Goal: Task Accomplishment & Management: Complete application form

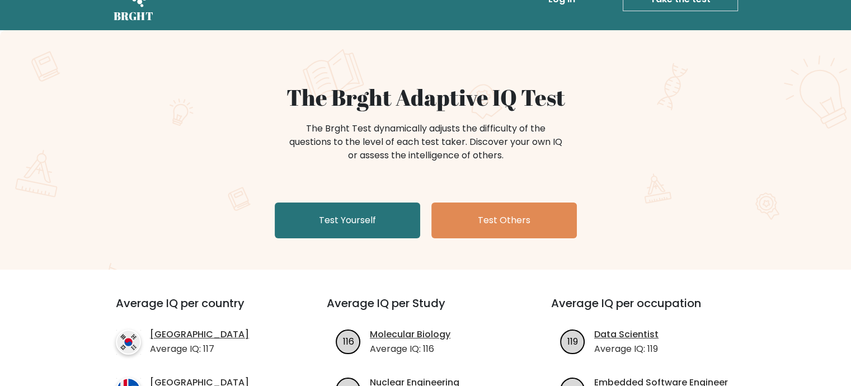
scroll to position [56, 0]
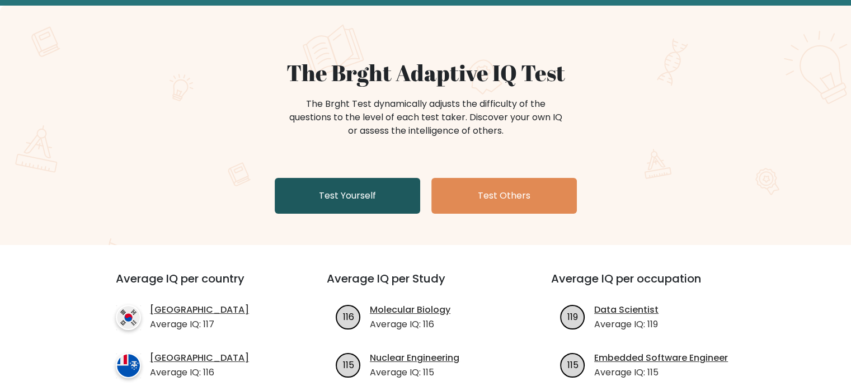
click at [331, 191] on link "Test Yourself" at bounding box center [347, 196] width 145 height 36
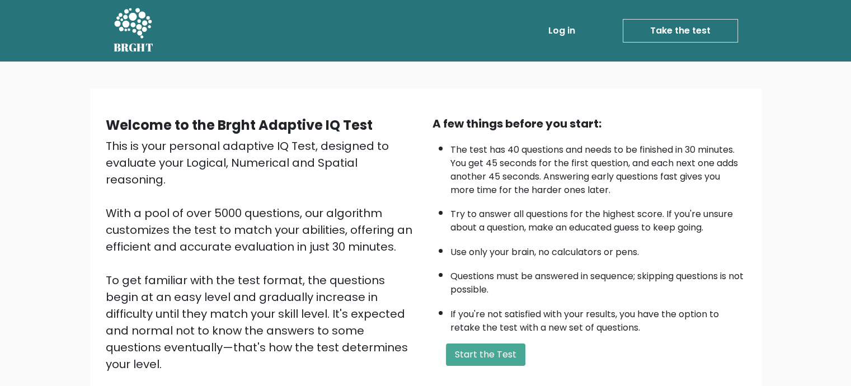
click at [560, 32] on link "Log in" at bounding box center [562, 31] width 36 height 22
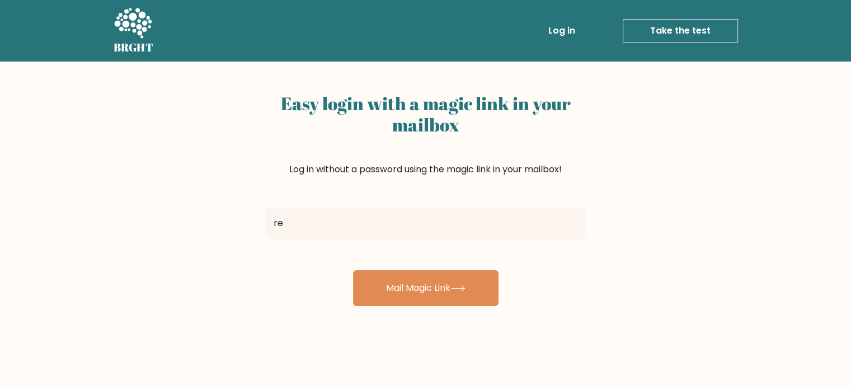
type input "[EMAIL_ADDRESS][DOMAIN_NAME]"
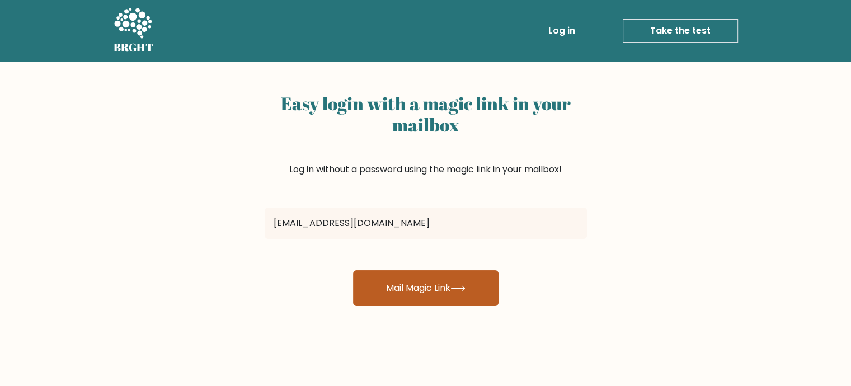
click at [405, 291] on button "Mail Magic Link" at bounding box center [425, 288] width 145 height 36
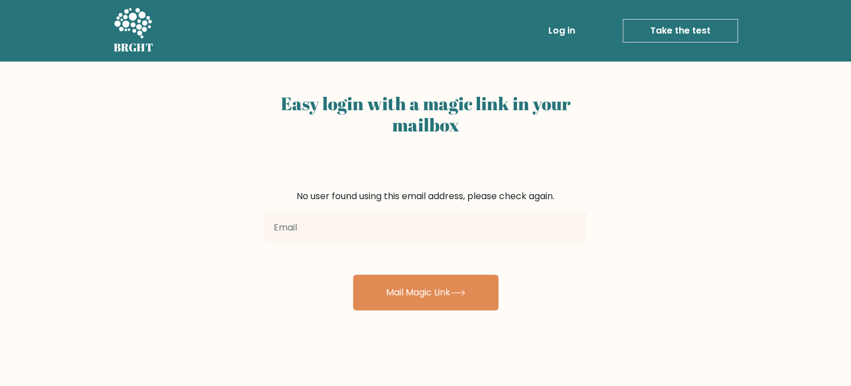
click at [315, 224] on input "email" at bounding box center [426, 227] width 322 height 31
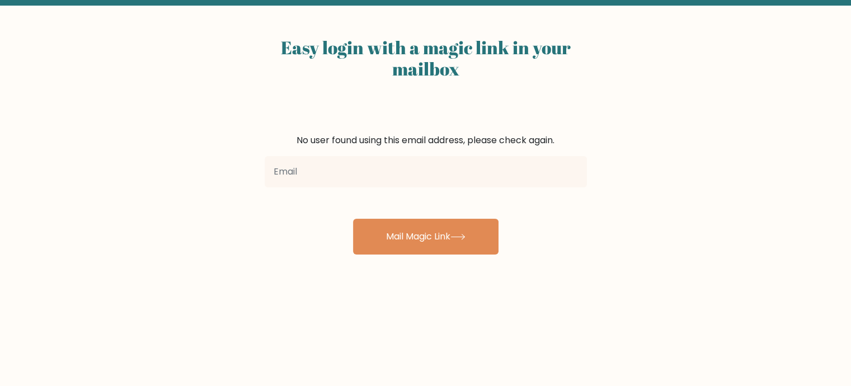
scroll to position [168, 0]
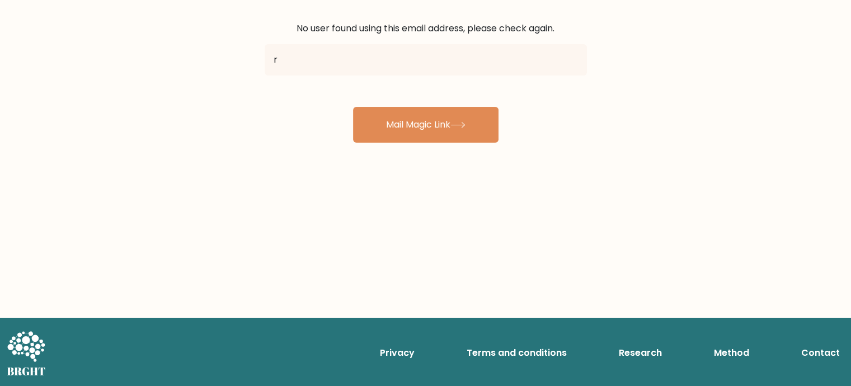
type input "[EMAIL_ADDRESS][DOMAIN_NAME]"
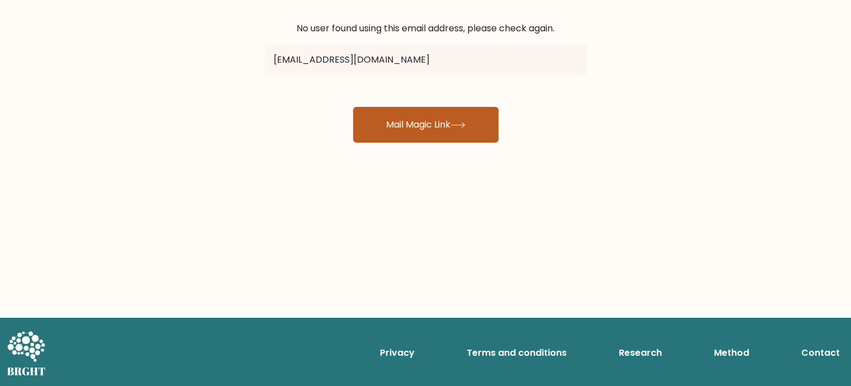
click at [389, 135] on button "Mail Magic Link" at bounding box center [425, 125] width 145 height 36
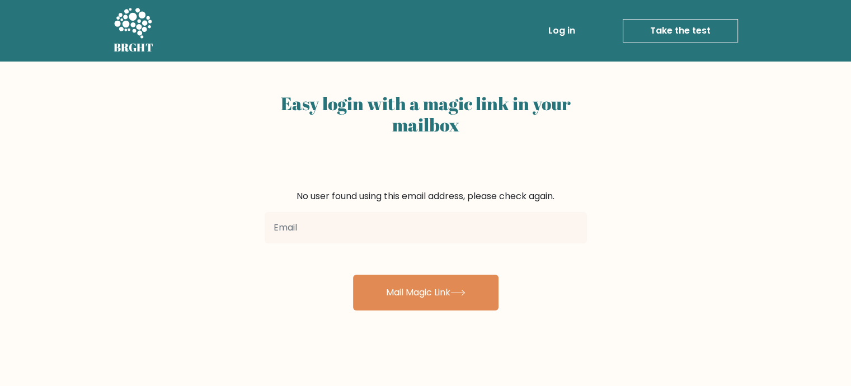
click at [573, 32] on link "Log in" at bounding box center [562, 31] width 36 height 22
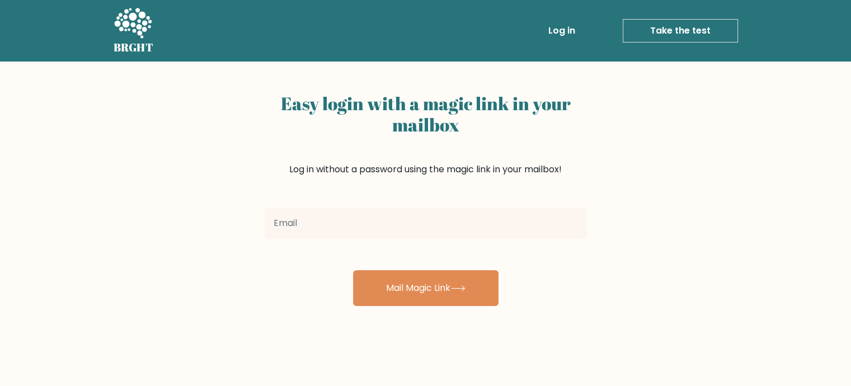
click at [340, 222] on input "email" at bounding box center [426, 223] width 322 height 31
type input "[EMAIL_ADDRESS][DOMAIN_NAME]"
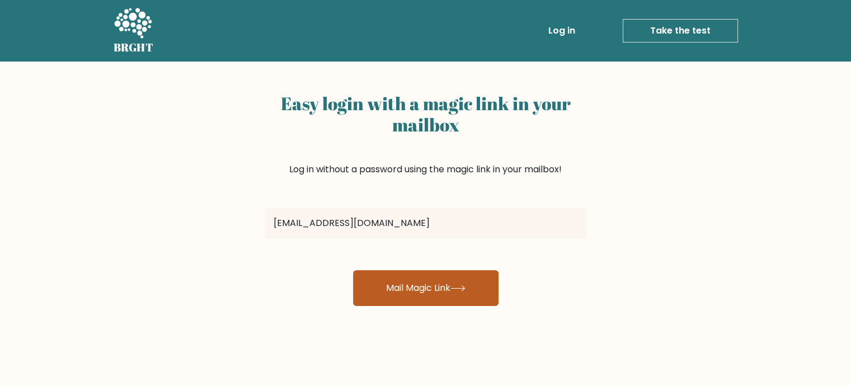
click at [374, 285] on button "Mail Magic Link" at bounding box center [425, 288] width 145 height 36
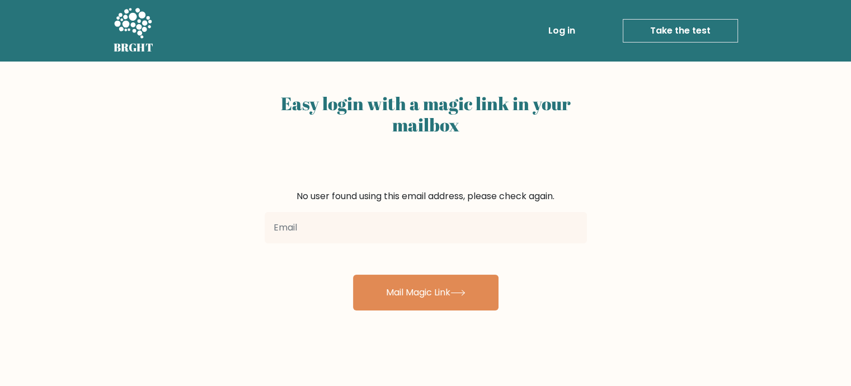
click at [682, 29] on link "Take the test" at bounding box center [680, 30] width 115 height 23
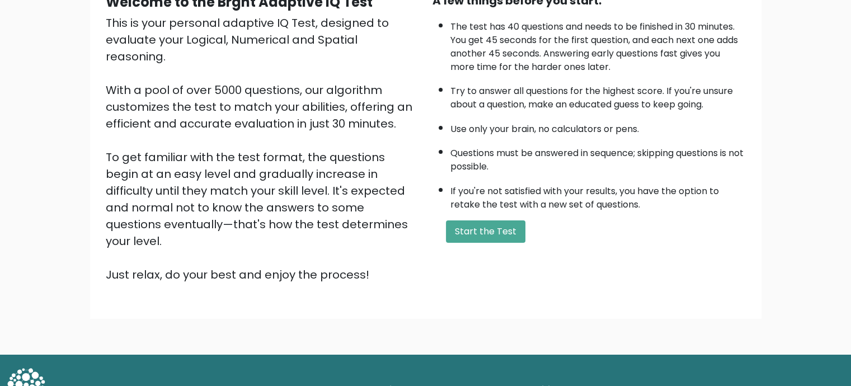
scroll to position [126, 0]
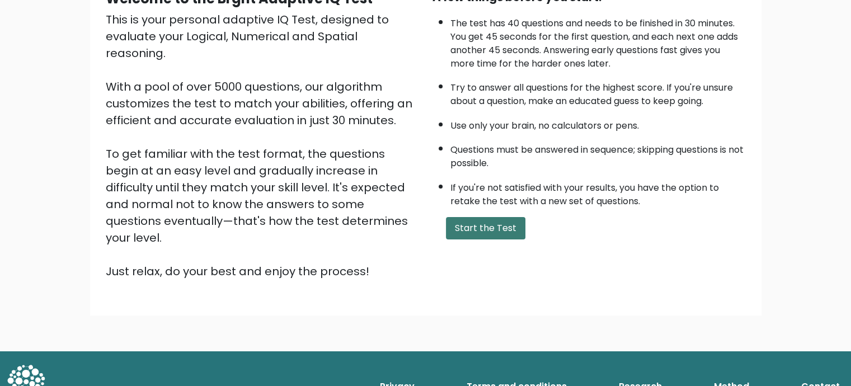
click at [488, 217] on button "Start the Test" at bounding box center [485, 228] width 79 height 22
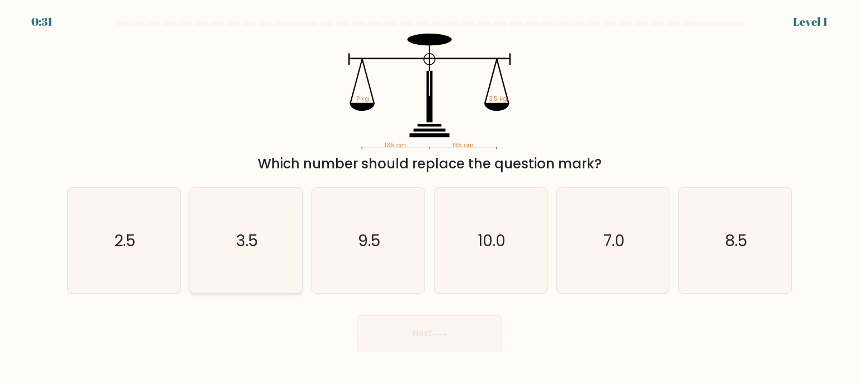
click at [251, 233] on text "3.5" at bounding box center [247, 240] width 22 height 22
click at [430, 199] on input "b. 3.5" at bounding box center [430, 196] width 1 height 6
radio input "true"
click at [406, 335] on button "Next" at bounding box center [429, 333] width 145 height 36
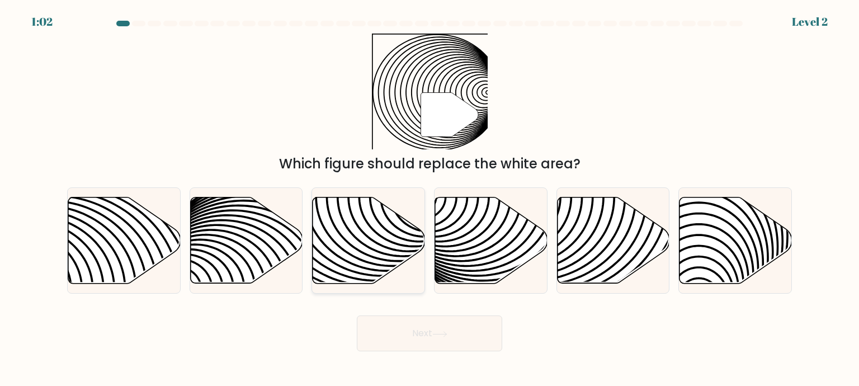
click at [400, 225] on icon at bounding box center [369, 240] width 112 height 86
click at [430, 199] on input "c." at bounding box center [430, 196] width 1 height 6
radio input "true"
click at [447, 336] on icon at bounding box center [439, 334] width 15 height 6
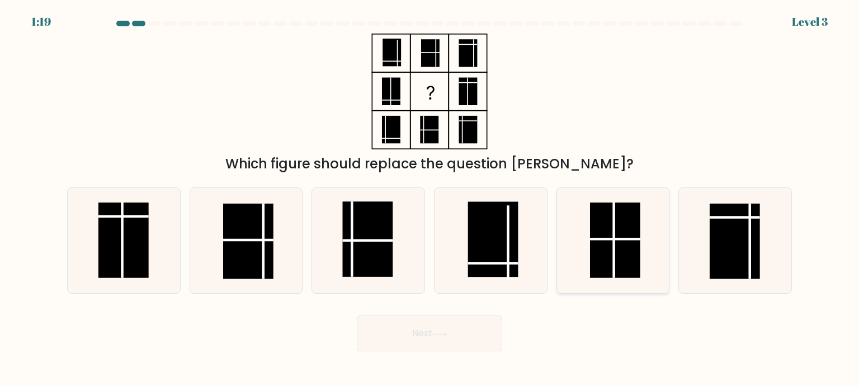
click at [620, 241] on rect at bounding box center [615, 240] width 50 height 76
click at [430, 199] on input "e." at bounding box center [430, 196] width 1 height 6
radio input "true"
click at [620, 241] on rect at bounding box center [615, 240] width 50 height 74
click at [430, 199] on input "e." at bounding box center [430, 196] width 1 height 6
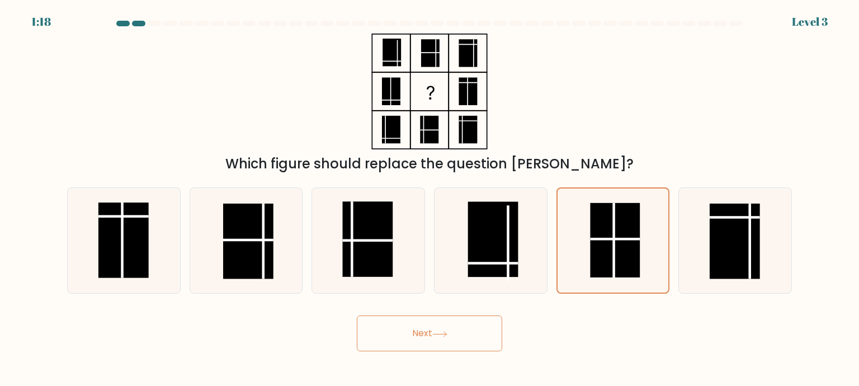
click at [468, 334] on button "Next" at bounding box center [429, 333] width 145 height 36
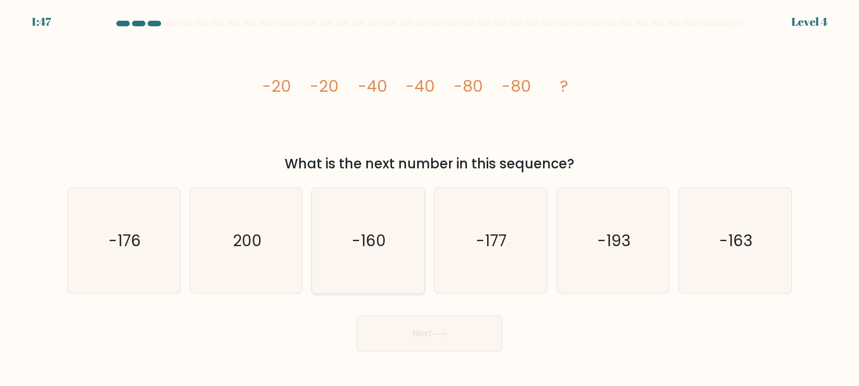
click at [356, 227] on icon "-160" at bounding box center [367, 240] width 105 height 105
click at [430, 199] on input "c. -160" at bounding box center [430, 196] width 1 height 6
radio input "true"
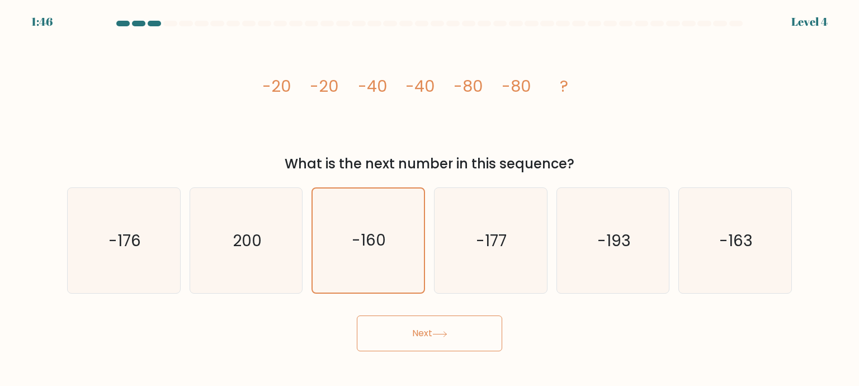
click at [455, 332] on button "Next" at bounding box center [429, 333] width 145 height 36
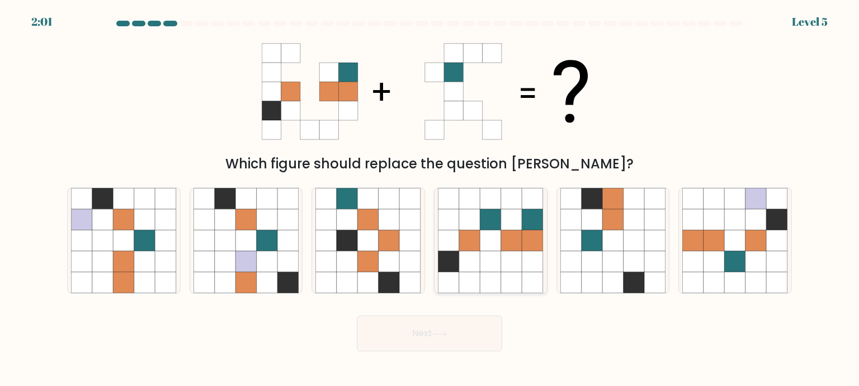
click at [506, 237] on icon at bounding box center [511, 240] width 21 height 21
click at [430, 199] on input "d." at bounding box center [430, 196] width 1 height 6
radio input "true"
click at [458, 327] on button "Next" at bounding box center [429, 333] width 145 height 36
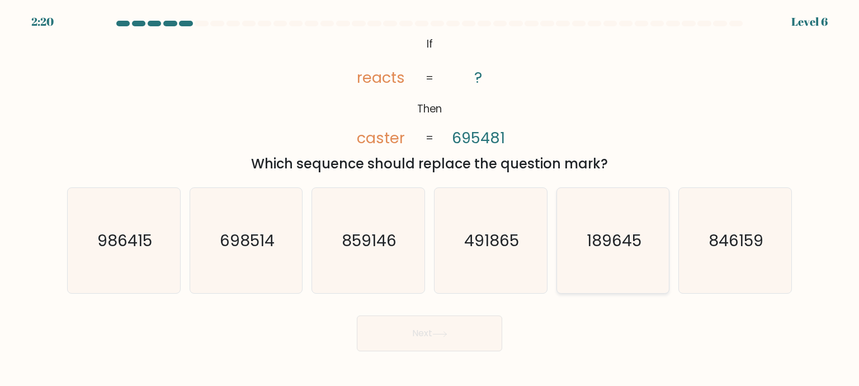
click at [626, 239] on text "189645" at bounding box center [614, 240] width 55 height 22
click at [430, 199] on input "e. 189645" at bounding box center [430, 196] width 1 height 6
radio input "true"
click at [451, 334] on button "Next" at bounding box center [429, 333] width 145 height 36
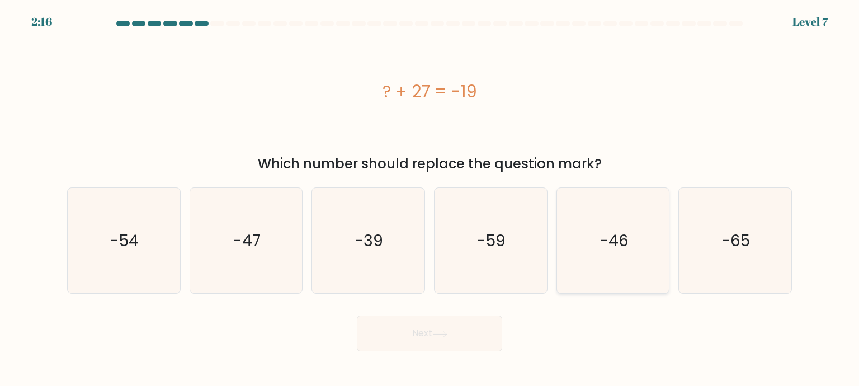
click at [616, 240] on text "-46" at bounding box center [614, 240] width 29 height 22
click at [430, 199] on input "e. -46" at bounding box center [430, 196] width 1 height 6
radio input "true"
click at [470, 329] on button "Next" at bounding box center [429, 333] width 145 height 36
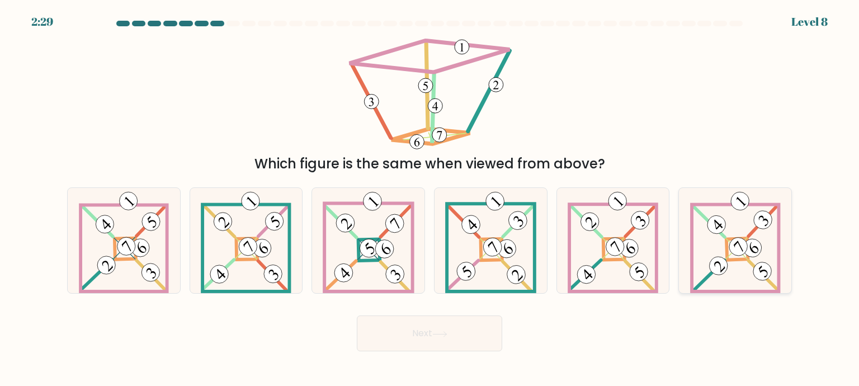
click at [732, 243] on 885 at bounding box center [738, 247] width 26 height 26
click at [430, 199] on input "f." at bounding box center [430, 196] width 1 height 6
radio input "true"
click at [457, 337] on button "Next" at bounding box center [429, 333] width 145 height 36
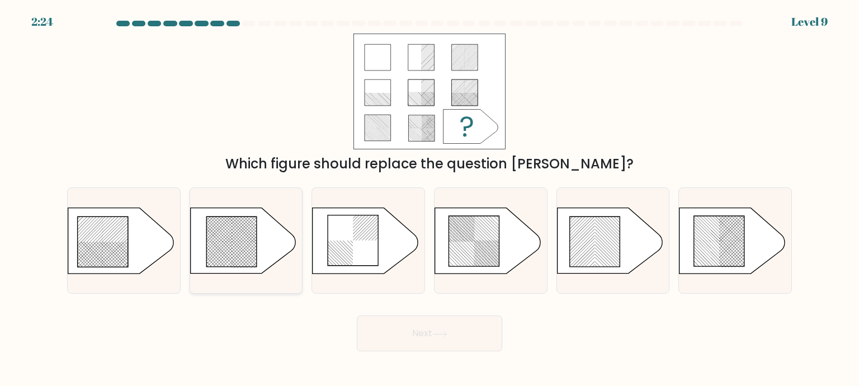
click at [244, 243] on icon at bounding box center [231, 241] width 50 height 50
click at [430, 199] on input "b." at bounding box center [430, 196] width 1 height 6
radio input "true"
click at [462, 336] on button "Next" at bounding box center [429, 333] width 145 height 36
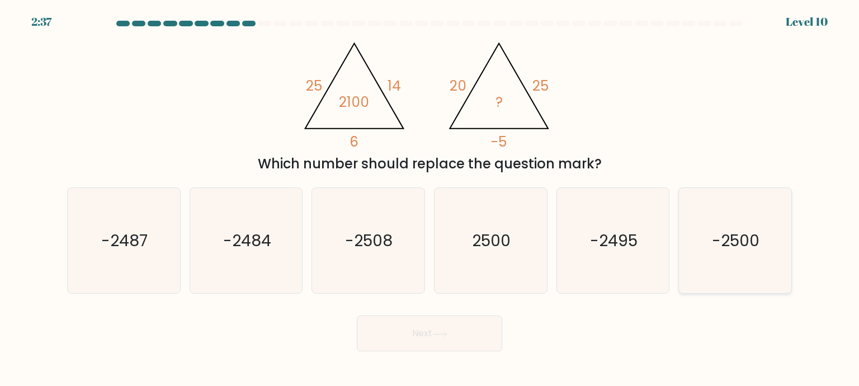
drag, startPoint x: 747, startPoint y: 247, endPoint x: 705, endPoint y: 258, distance: 44.0
click at [747, 247] on text "-2500" at bounding box center [737, 240] width 48 height 22
click at [430, 199] on input "f. -2500" at bounding box center [430, 196] width 1 height 6
radio input "true"
click at [446, 334] on icon at bounding box center [439, 333] width 13 height 5
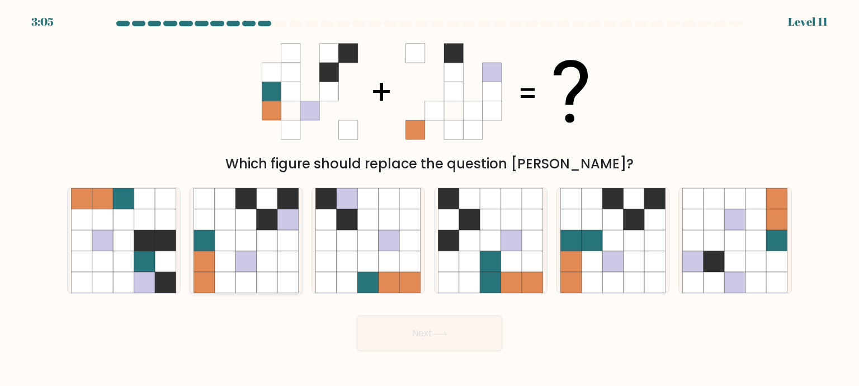
click at [244, 234] on icon at bounding box center [245, 240] width 21 height 21
click at [430, 199] on input "b." at bounding box center [430, 196] width 1 height 6
radio input "true"
click at [421, 336] on button "Next" at bounding box center [429, 333] width 145 height 36
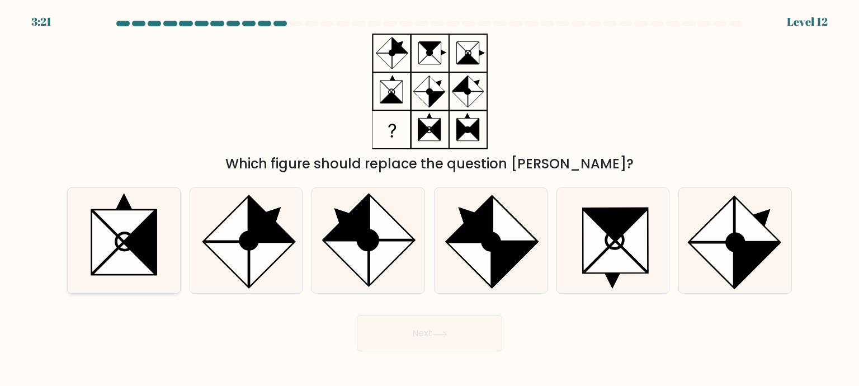
click at [116, 246] on icon at bounding box center [124, 241] width 17 height 17
click at [430, 199] on input "a." at bounding box center [430, 196] width 1 height 6
radio input "true"
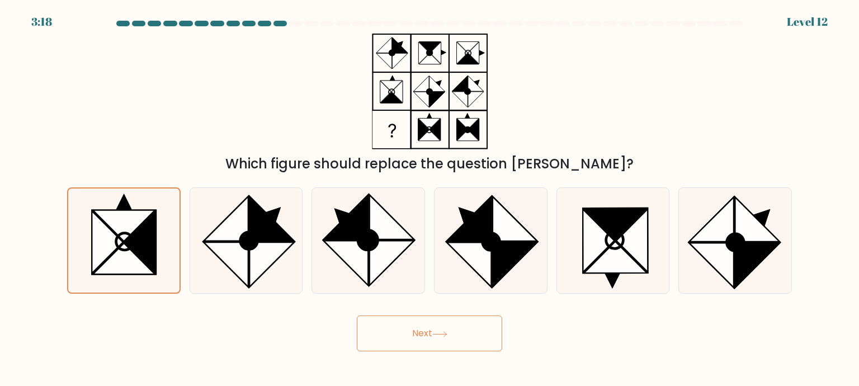
click at [458, 338] on button "Next" at bounding box center [429, 333] width 145 height 36
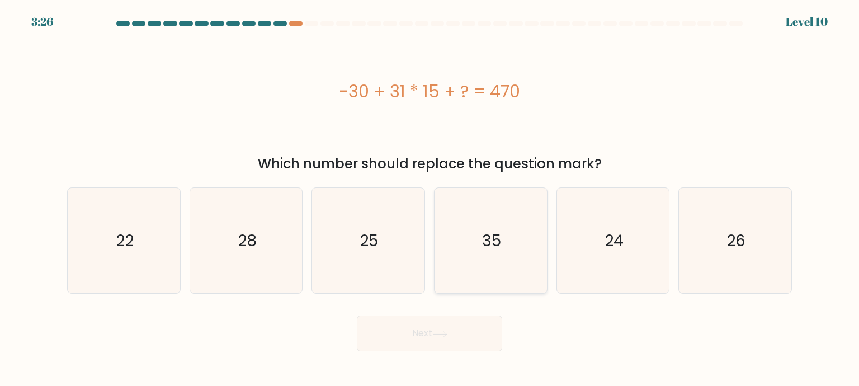
drag, startPoint x: 483, startPoint y: 235, endPoint x: 463, endPoint y: 258, distance: 30.6
click at [481, 235] on icon "35" at bounding box center [490, 240] width 105 height 105
click at [430, 199] on input "d. 35" at bounding box center [430, 196] width 1 height 6
radio input "true"
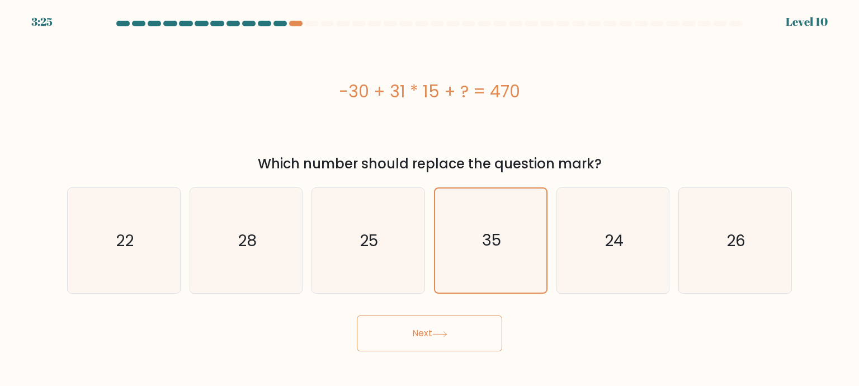
click at [401, 331] on button "Next" at bounding box center [429, 333] width 145 height 36
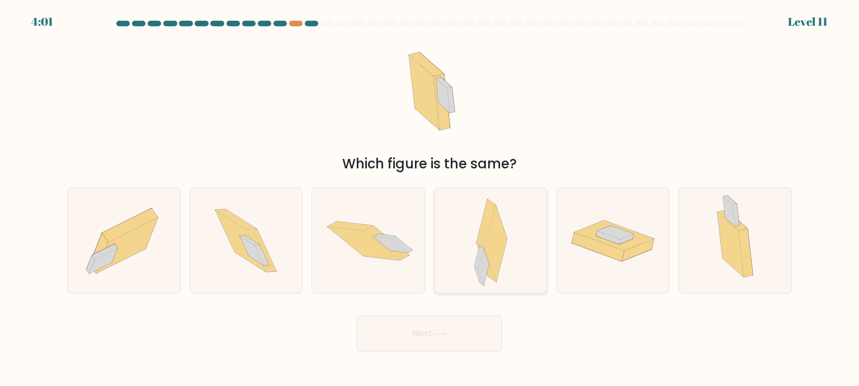
click at [470, 246] on div at bounding box center [491, 240] width 114 height 106
click at [430, 199] on input "d." at bounding box center [430, 196] width 1 height 6
radio input "true"
click at [463, 330] on button "Next" at bounding box center [429, 333] width 145 height 36
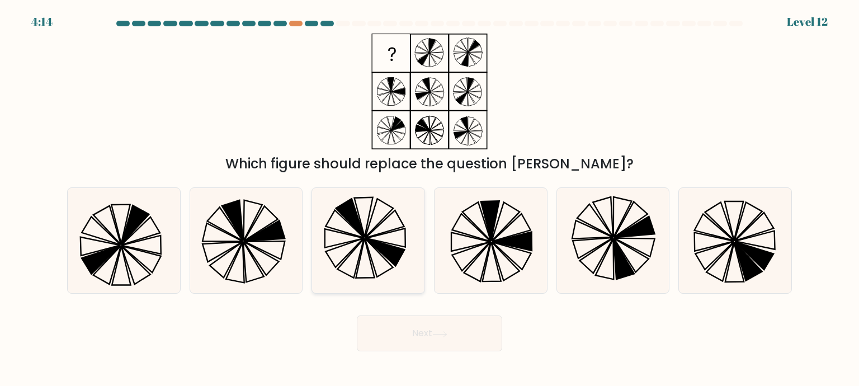
click at [365, 247] on icon at bounding box center [367, 240] width 105 height 105
click at [430, 199] on input "c." at bounding box center [430, 196] width 1 height 6
radio input "true"
click at [420, 331] on button "Next" at bounding box center [429, 333] width 145 height 36
click at [406, 334] on button "Next" at bounding box center [429, 333] width 145 height 36
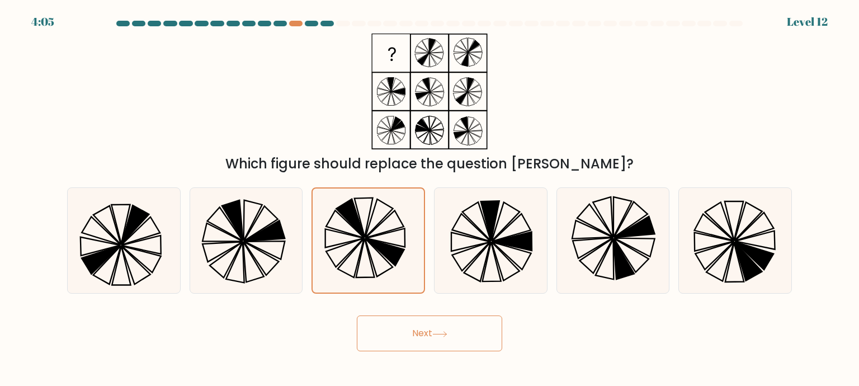
click at [416, 329] on button "Next" at bounding box center [429, 333] width 145 height 36
click at [373, 260] on icon at bounding box center [379, 257] width 28 height 39
click at [430, 199] on input "c." at bounding box center [430, 196] width 1 height 6
click at [422, 326] on button "Next" at bounding box center [429, 333] width 145 height 36
click at [418, 325] on button "Next" at bounding box center [429, 333] width 145 height 36
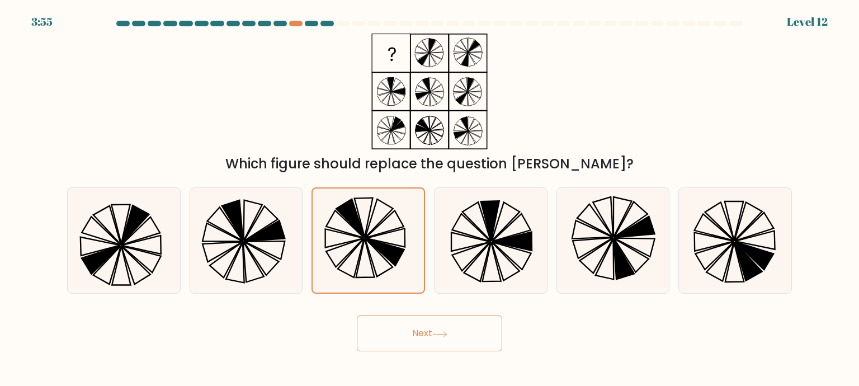
click at [425, 336] on button "Next" at bounding box center [429, 333] width 145 height 36
click at [463, 252] on icon at bounding box center [490, 240] width 105 height 105
click at [430, 199] on input "d." at bounding box center [430, 196] width 1 height 6
radio input "true"
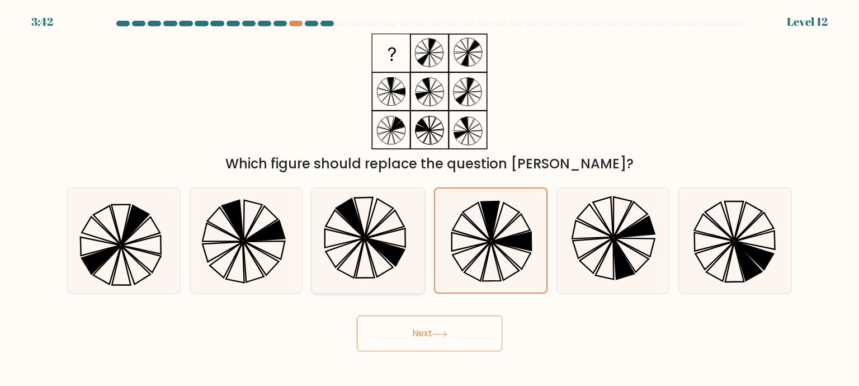
click at [380, 229] on icon at bounding box center [367, 240] width 105 height 105
click at [430, 199] on input "c." at bounding box center [430, 196] width 1 height 6
radio input "true"
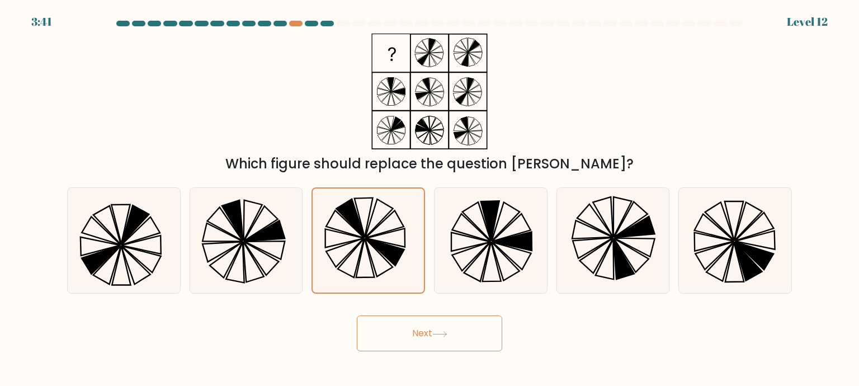
click at [412, 337] on button "Next" at bounding box center [429, 333] width 145 height 36
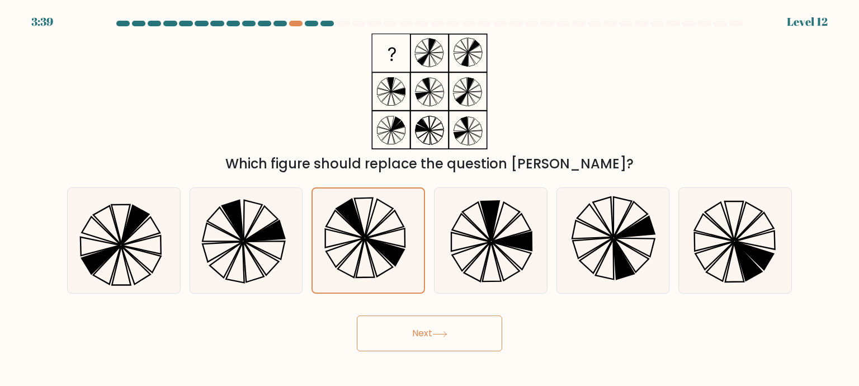
click at [412, 337] on button "Next" at bounding box center [429, 333] width 145 height 36
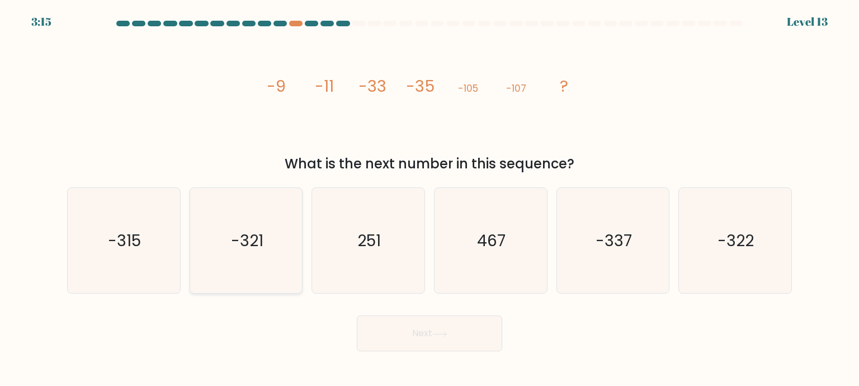
click at [218, 247] on icon "-321" at bounding box center [246, 240] width 105 height 105
click at [430, 199] on input "b. -321" at bounding box center [430, 196] width 1 height 6
radio input "true"
click at [453, 325] on button "Next" at bounding box center [429, 333] width 145 height 36
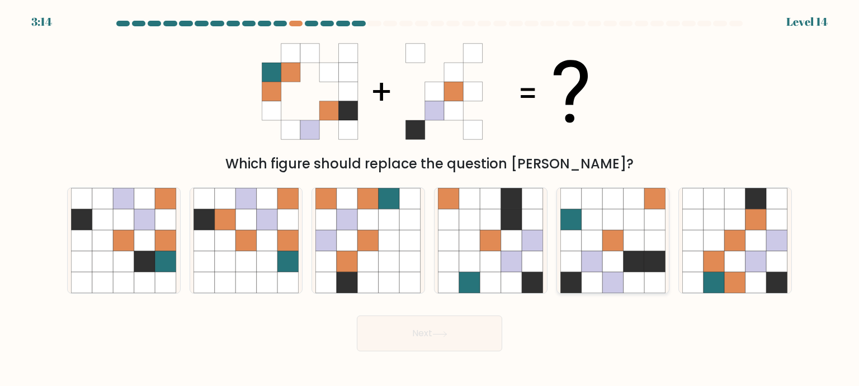
click at [612, 258] on icon at bounding box center [612, 261] width 21 height 21
click at [430, 199] on input "e." at bounding box center [430, 196] width 1 height 6
radio input "true"
click at [431, 332] on button "Next" at bounding box center [429, 333] width 145 height 36
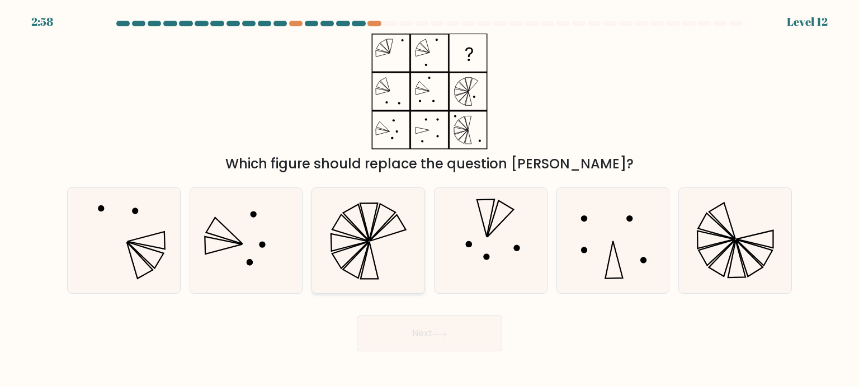
click at [379, 234] on icon at bounding box center [367, 240] width 105 height 105
click at [430, 199] on input "c." at bounding box center [430, 196] width 1 height 6
radio input "true"
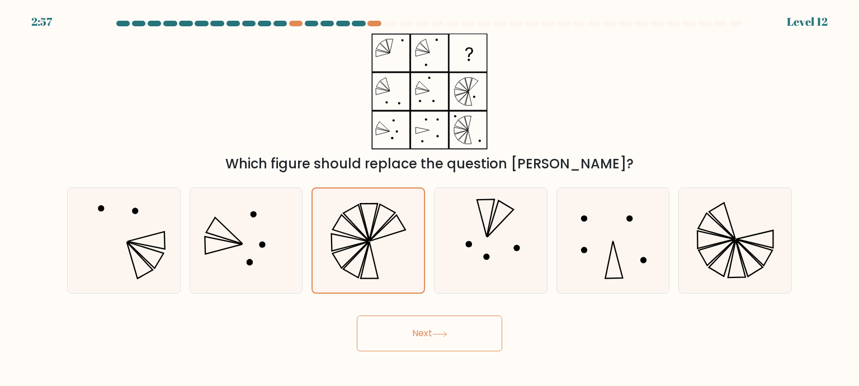
click at [431, 334] on button "Next" at bounding box center [429, 333] width 145 height 36
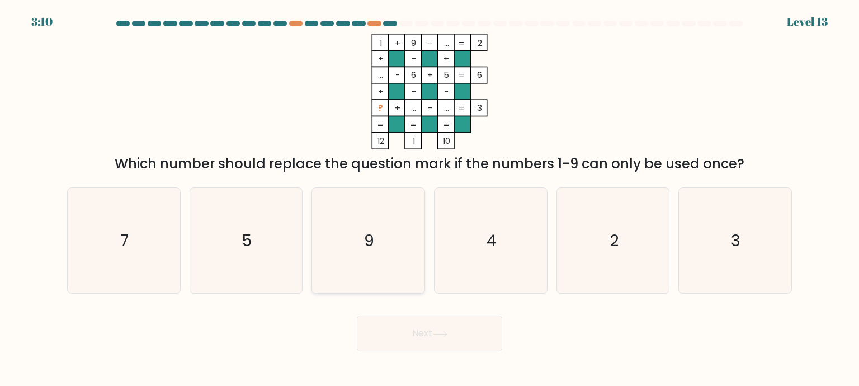
click at [374, 238] on text "9" at bounding box center [370, 240] width 10 height 22
click at [430, 199] on input "c. 9" at bounding box center [430, 196] width 1 height 6
radio input "true"
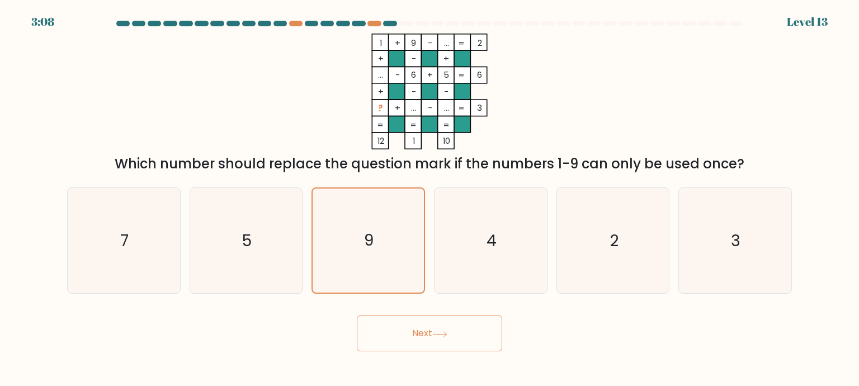
click at [431, 331] on button "Next" at bounding box center [429, 333] width 145 height 36
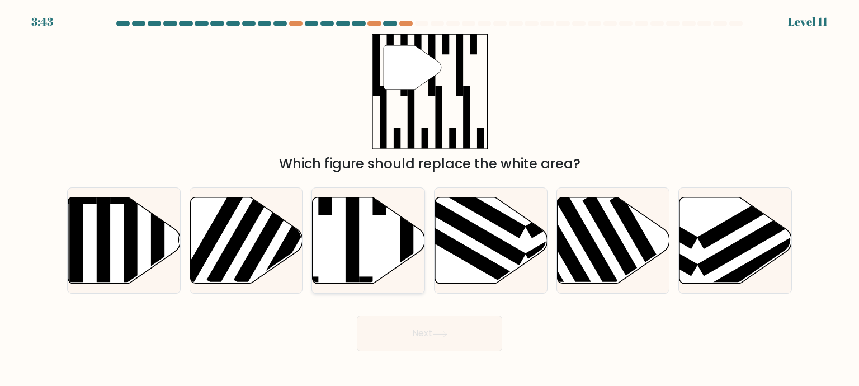
click at [371, 235] on icon at bounding box center [369, 240] width 112 height 86
click at [430, 199] on input "c." at bounding box center [430, 196] width 1 height 6
radio input "true"
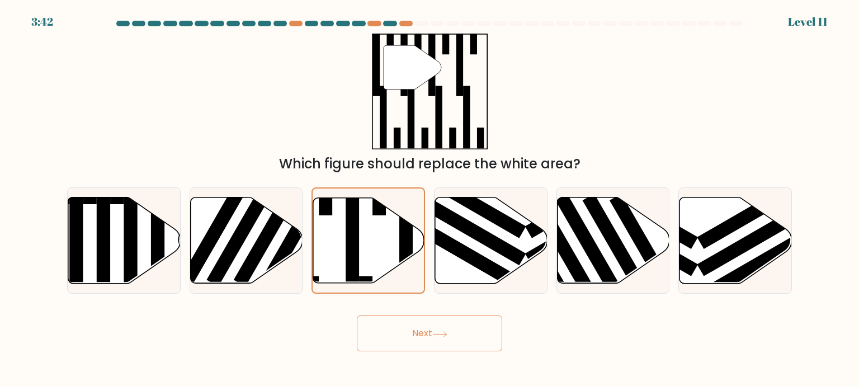
click at [453, 337] on button "Next" at bounding box center [429, 333] width 145 height 36
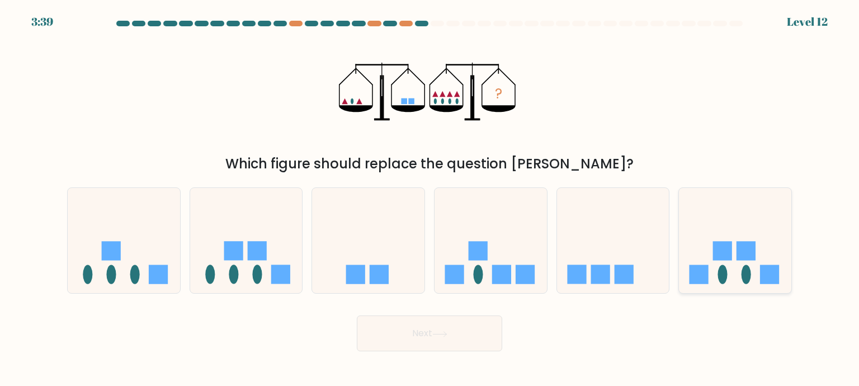
click at [743, 254] on rect at bounding box center [746, 251] width 19 height 19
click at [430, 199] on input "f." at bounding box center [430, 196] width 1 height 6
radio input "true"
click at [417, 332] on button "Next" at bounding box center [429, 333] width 145 height 36
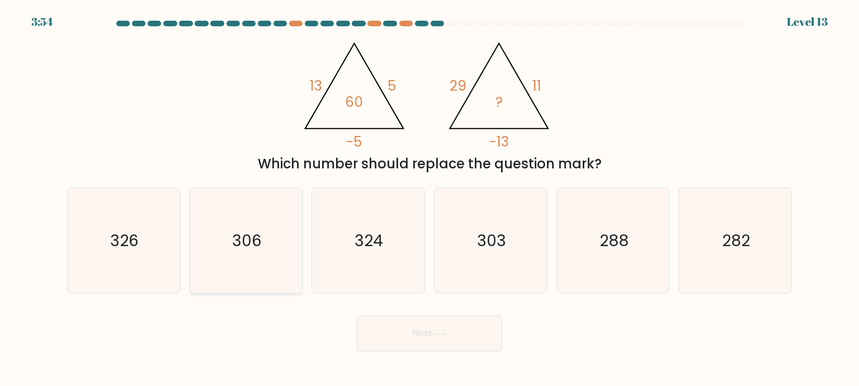
click at [229, 257] on icon "306" at bounding box center [246, 240] width 105 height 105
click at [430, 199] on input "b. 306" at bounding box center [430, 196] width 1 height 6
radio input "true"
click at [431, 334] on button "Next" at bounding box center [429, 333] width 145 height 36
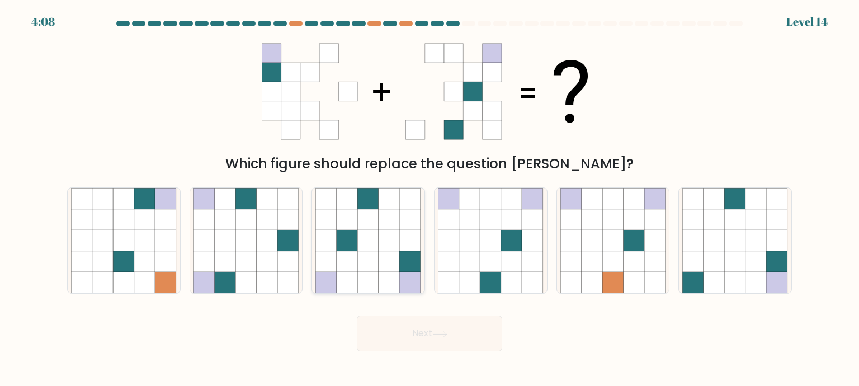
click at [376, 240] on icon at bounding box center [368, 240] width 21 height 21
click at [430, 199] on input "c." at bounding box center [430, 196] width 1 height 6
radio input "true"
click at [440, 333] on icon at bounding box center [439, 334] width 15 height 6
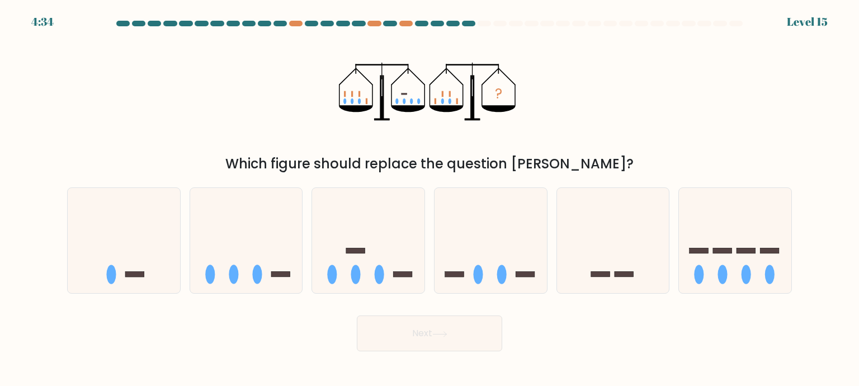
click at [686, 62] on div "? Which figure should replace the question mark?" at bounding box center [429, 104] width 738 height 140
click at [141, 257] on icon at bounding box center [124, 240] width 112 height 93
click at [430, 199] on input "a." at bounding box center [430, 196] width 1 height 6
radio input "true"
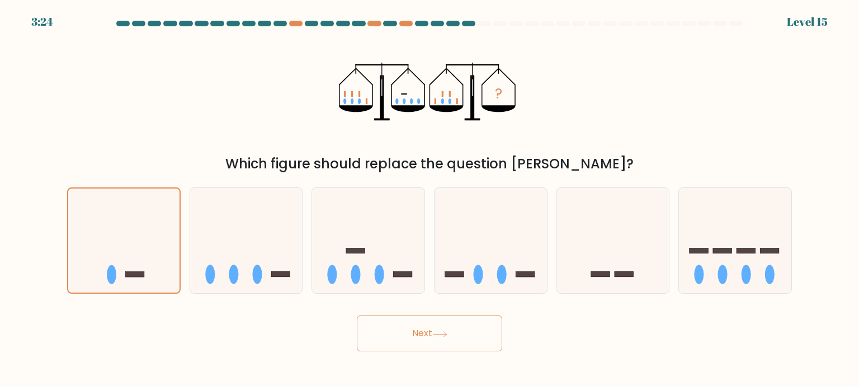
click at [417, 327] on button "Next" at bounding box center [429, 333] width 145 height 36
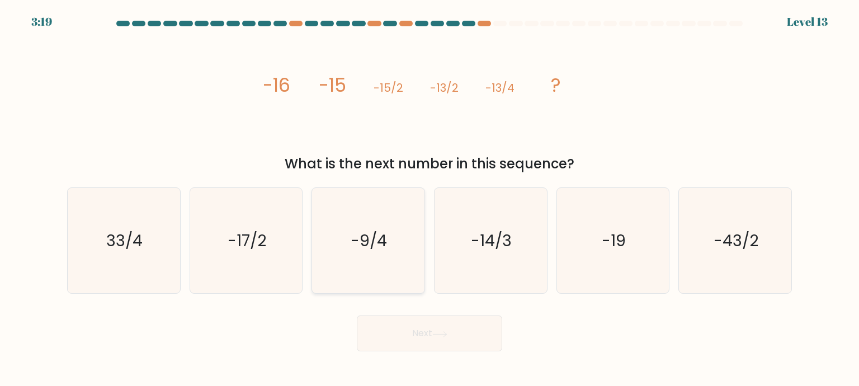
click at [376, 240] on text "-9/4" at bounding box center [369, 240] width 36 height 22
click at [430, 199] on input "c. -9/4" at bounding box center [430, 196] width 1 height 6
radio input "true"
click at [456, 332] on button "Next" at bounding box center [429, 333] width 145 height 36
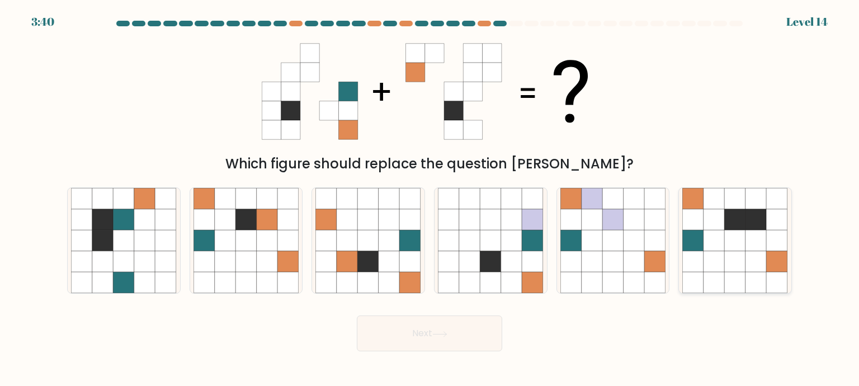
click at [729, 253] on icon at bounding box center [735, 261] width 21 height 21
click at [430, 199] on input "f." at bounding box center [430, 196] width 1 height 6
radio input "true"
click at [412, 331] on button "Next" at bounding box center [429, 333] width 145 height 36
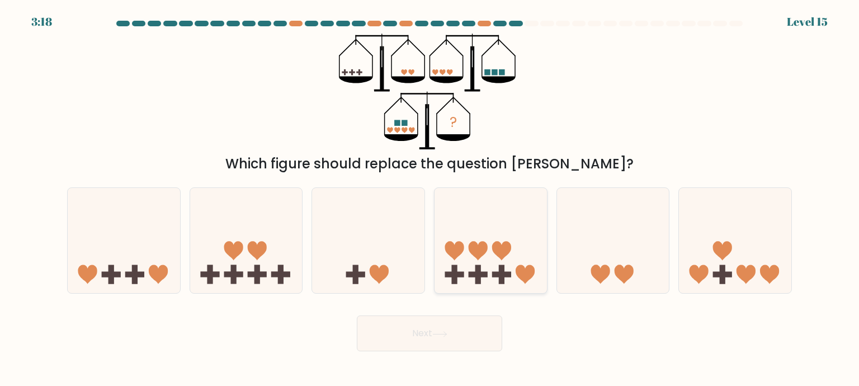
click at [490, 265] on icon at bounding box center [491, 240] width 112 height 93
click at [430, 199] on input "d." at bounding box center [430, 196] width 1 height 6
radio input "true"
click at [454, 331] on button "Next" at bounding box center [429, 333] width 145 height 36
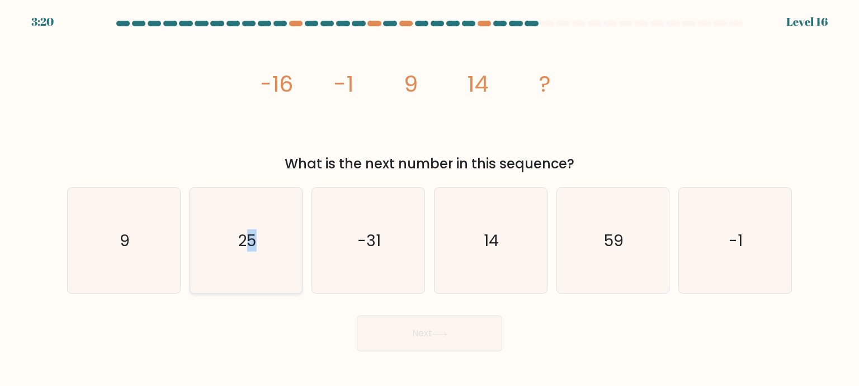
click at [252, 242] on text "25" at bounding box center [247, 240] width 18 height 22
click at [239, 247] on text "25" at bounding box center [247, 240] width 18 height 22
click at [430, 199] on input "b. 25" at bounding box center [430, 196] width 1 height 6
radio input "true"
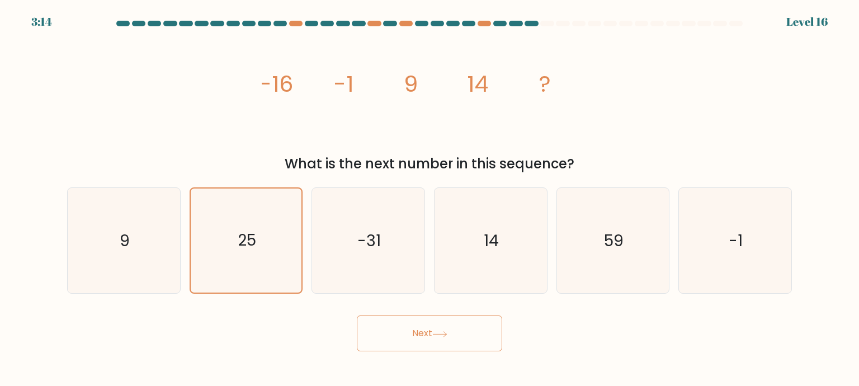
click at [421, 336] on button "Next" at bounding box center [429, 333] width 145 height 36
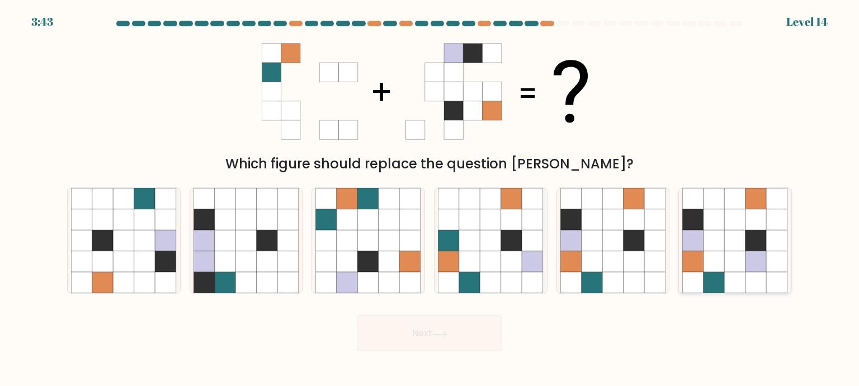
click at [717, 247] on icon at bounding box center [714, 240] width 21 height 21
click at [430, 199] on input "f." at bounding box center [430, 196] width 1 height 6
radio input "true"
click at [456, 332] on button "Next" at bounding box center [429, 333] width 145 height 36
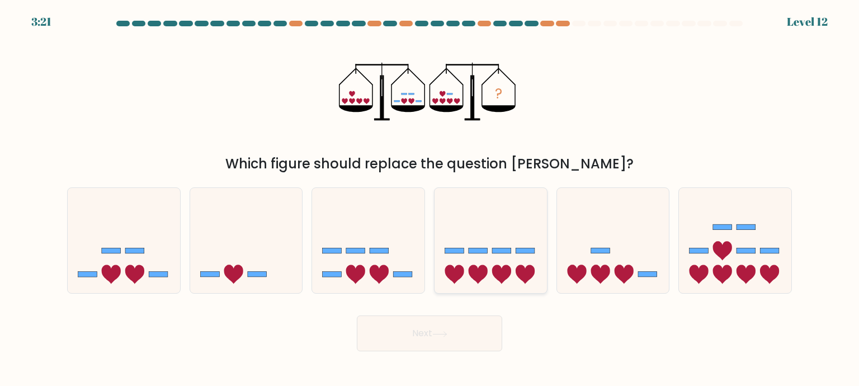
drag, startPoint x: 374, startPoint y: 234, endPoint x: 446, endPoint y: 254, distance: 75.3
click at [385, 235] on icon at bounding box center [368, 240] width 112 height 93
click at [430, 199] on input "c." at bounding box center [430, 196] width 1 height 6
radio input "true"
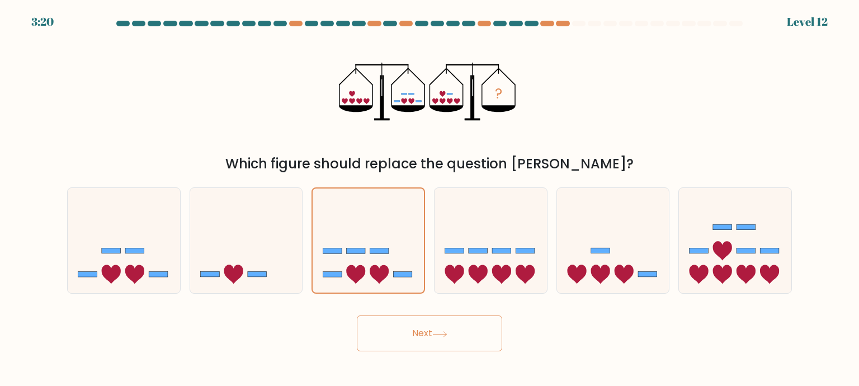
click at [452, 333] on button "Next" at bounding box center [429, 333] width 145 height 36
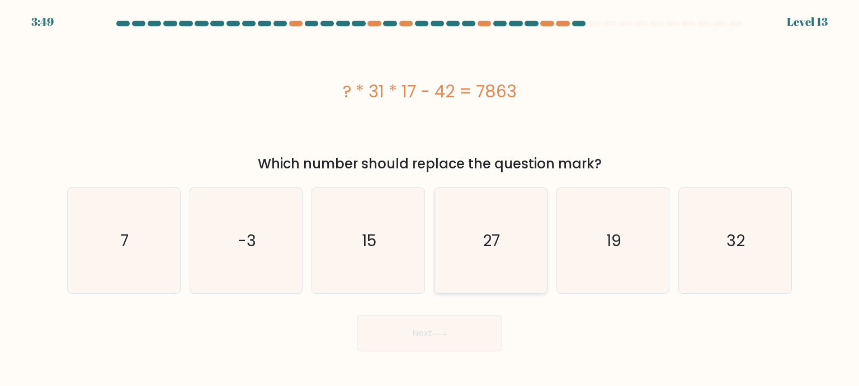
click at [499, 231] on text "27" at bounding box center [491, 240] width 17 height 22
click at [430, 199] on input "d. 27" at bounding box center [430, 196] width 1 height 6
radio input "true"
click at [456, 332] on button "Next" at bounding box center [429, 333] width 145 height 36
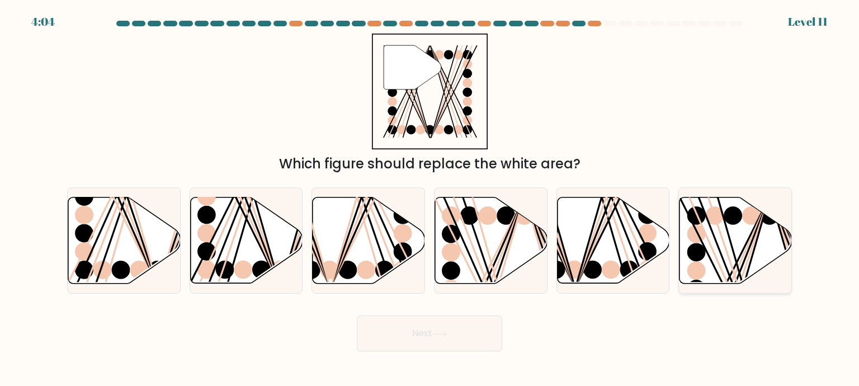
click at [747, 242] on g at bounding box center [769, 287] width 224 height 224
click at [430, 199] on input "f." at bounding box center [430, 196] width 1 height 6
radio input "true"
click at [443, 334] on icon at bounding box center [439, 334] width 15 height 6
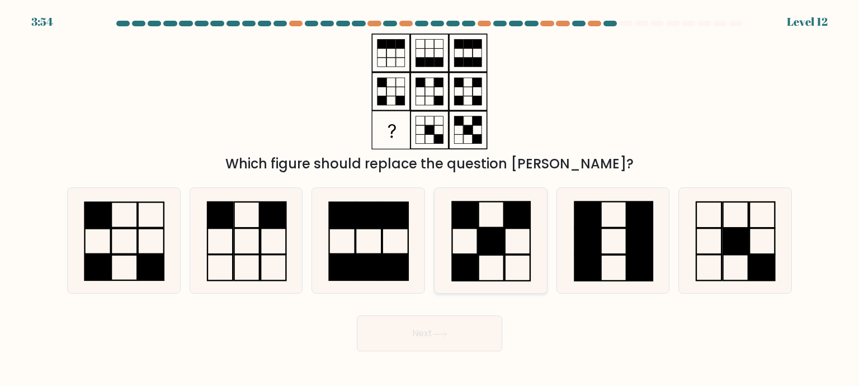
click at [496, 217] on icon at bounding box center [490, 240] width 105 height 105
click at [430, 199] on input "d." at bounding box center [430, 196] width 1 height 6
radio input "true"
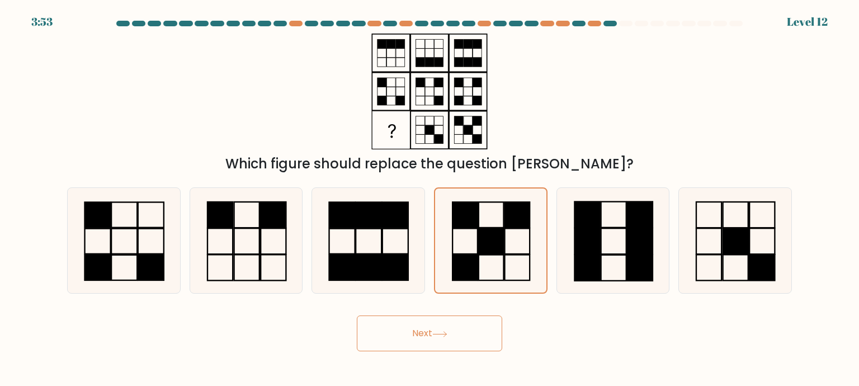
click at [429, 333] on button "Next" at bounding box center [429, 333] width 145 height 36
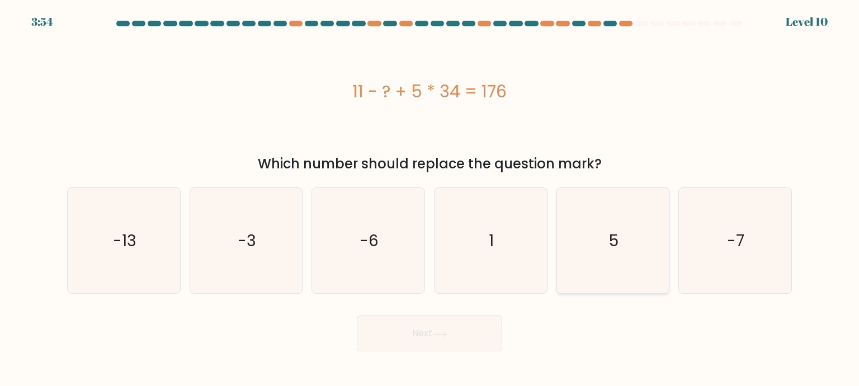
click at [640, 194] on icon "5" at bounding box center [612, 240] width 105 height 105
click at [430, 194] on input "e. 5" at bounding box center [430, 196] width 1 height 6
radio input "true"
click at [442, 336] on button "Next" at bounding box center [429, 333] width 145 height 36
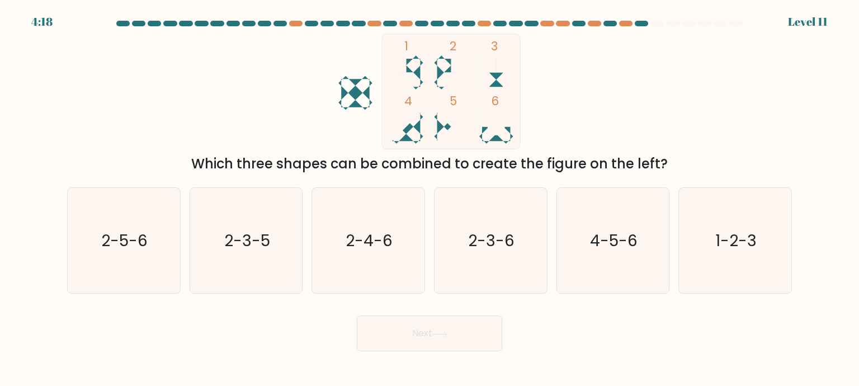
click at [404, 77] on rect at bounding box center [405, 81] width 13 height 17
click at [440, 74] on icon at bounding box center [451, 72] width 34 height 34
click at [358, 223] on icon "2-4-6" at bounding box center [367, 240] width 105 height 105
click at [430, 199] on input "c. 2-4-6" at bounding box center [430, 196] width 1 height 6
radio input "true"
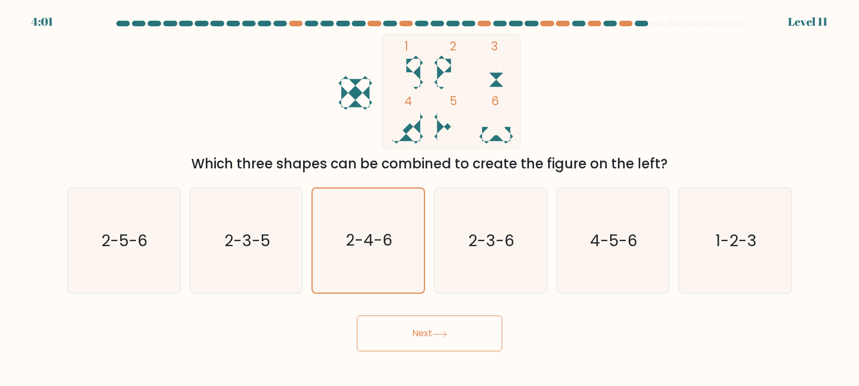
click at [405, 329] on button "Next" at bounding box center [429, 333] width 145 height 36
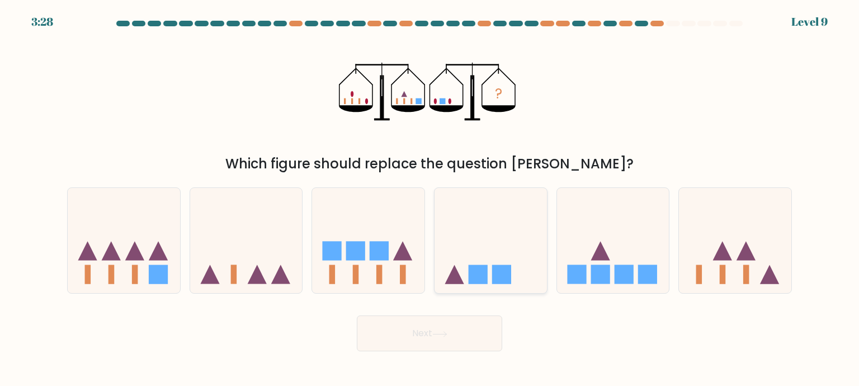
click at [494, 253] on icon at bounding box center [491, 240] width 112 height 93
click at [430, 199] on input "d." at bounding box center [430, 196] width 1 height 6
radio input "true"
click at [430, 341] on button "Next" at bounding box center [429, 333] width 145 height 36
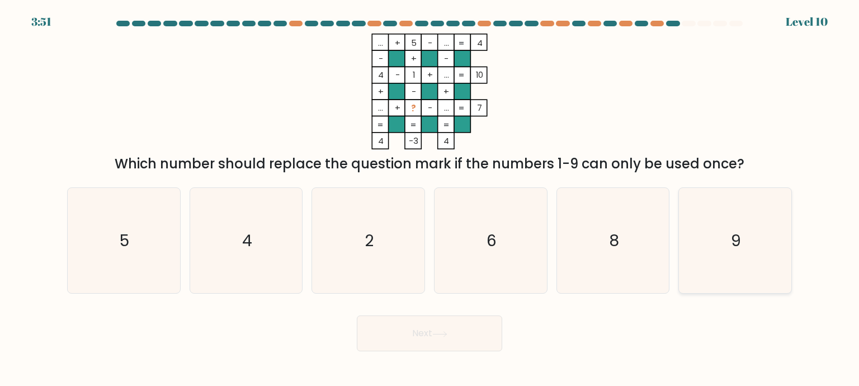
click at [748, 237] on icon "9" at bounding box center [734, 240] width 105 height 105
click at [430, 199] on input "f. 9" at bounding box center [430, 196] width 1 height 6
radio input "true"
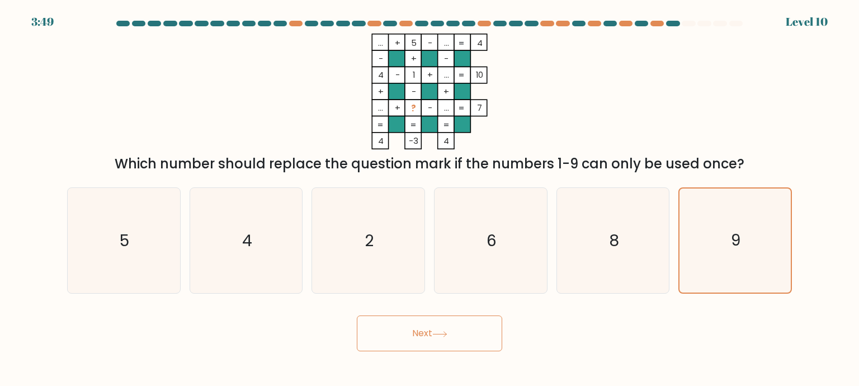
click at [433, 332] on button "Next" at bounding box center [429, 333] width 145 height 36
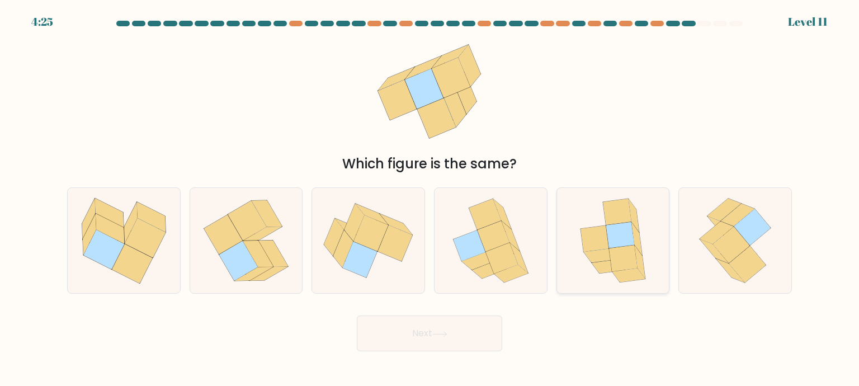
click at [604, 234] on icon at bounding box center [595, 238] width 29 height 26
click at [430, 199] on input "e." at bounding box center [430, 196] width 1 height 6
radio input "true"
click at [435, 333] on button "Next" at bounding box center [429, 333] width 145 height 36
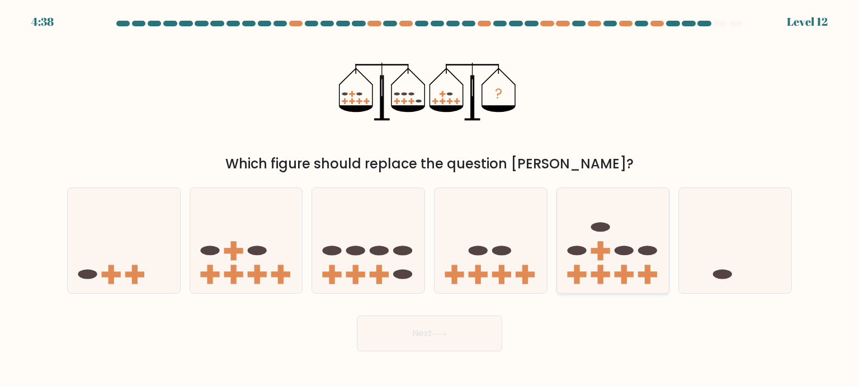
click at [615, 259] on icon at bounding box center [613, 240] width 112 height 93
click at [430, 199] on input "e." at bounding box center [430, 196] width 1 height 6
radio input "true"
click at [454, 336] on button "Next" at bounding box center [429, 333] width 145 height 36
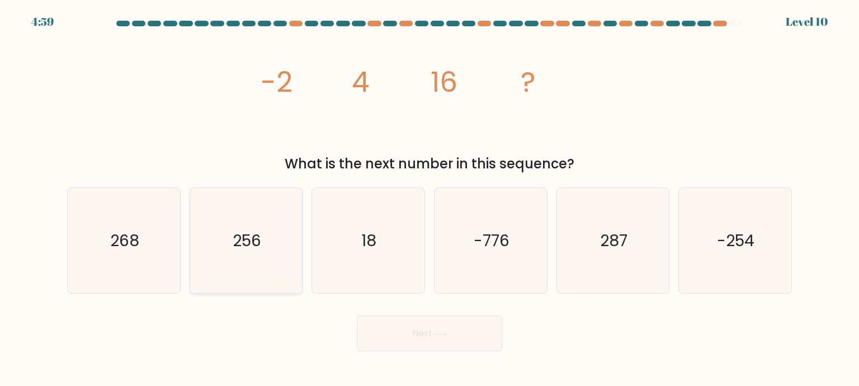
click at [260, 246] on text "256" at bounding box center [247, 240] width 29 height 22
click at [430, 199] on input "b. 256" at bounding box center [430, 196] width 1 height 6
radio input "true"
click at [430, 328] on button "Next" at bounding box center [429, 333] width 145 height 36
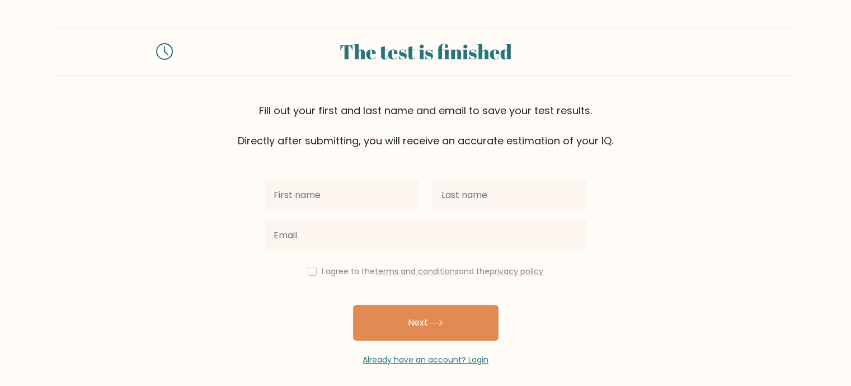
click at [328, 195] on input "text" at bounding box center [342, 195] width 154 height 31
click at [578, 1] on div "The test is finished Fill out your first and last name and email to save your t…" at bounding box center [425, 196] width 851 height 393
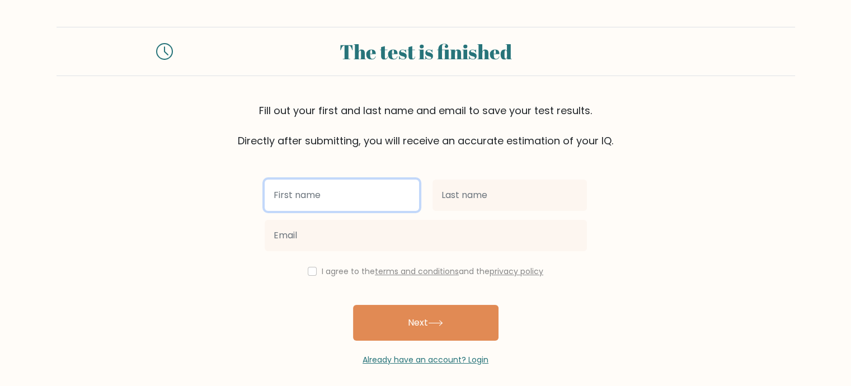
click at [343, 192] on input "text" at bounding box center [342, 195] width 154 height 31
type input "AKINTUNDE"
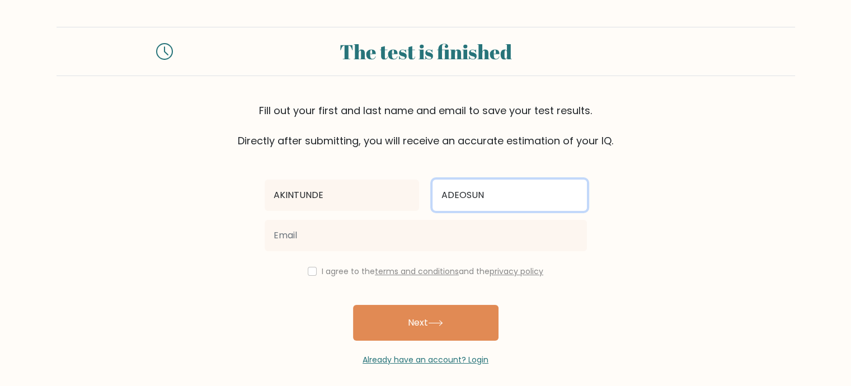
type input "ADEOSUN"
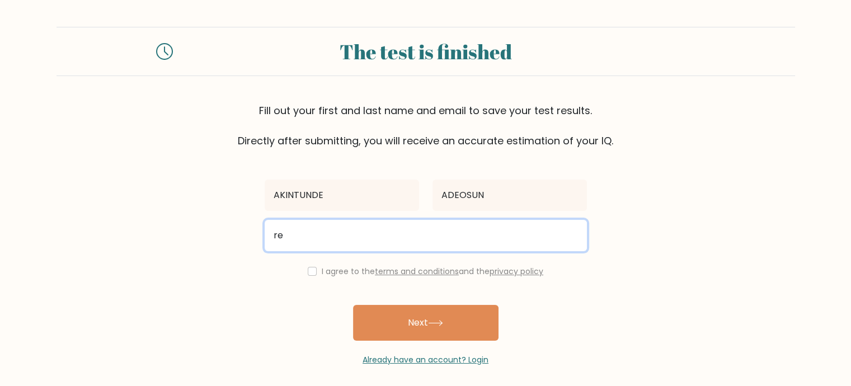
type input "reverencechugbo@yahoo.co.uk"
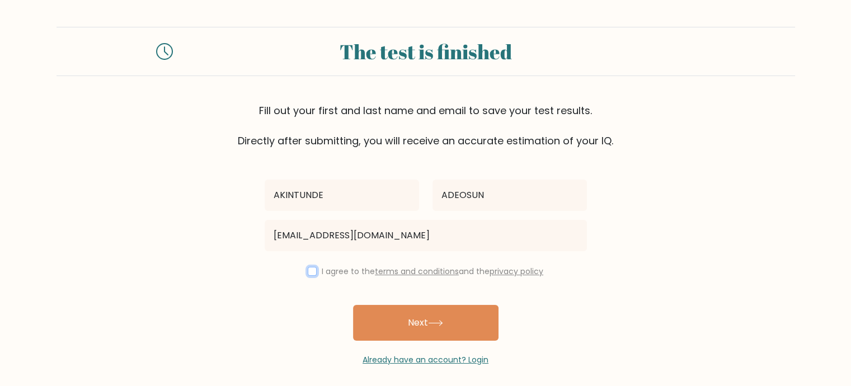
click at [309, 274] on input "checkbox" at bounding box center [312, 271] width 9 height 9
checkbox input "true"
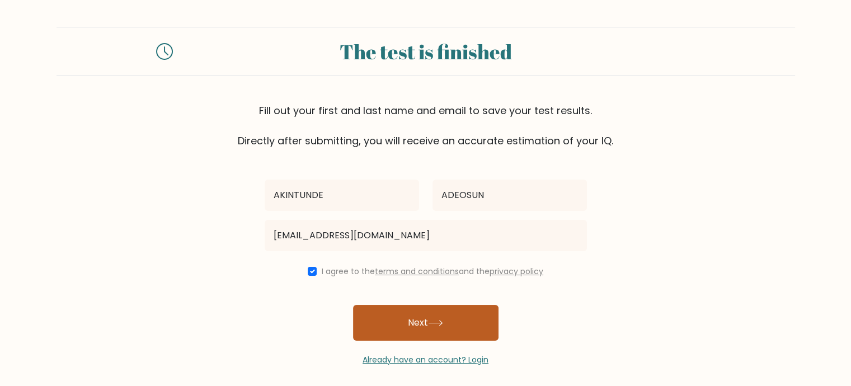
click at [409, 318] on button "Next" at bounding box center [425, 323] width 145 height 36
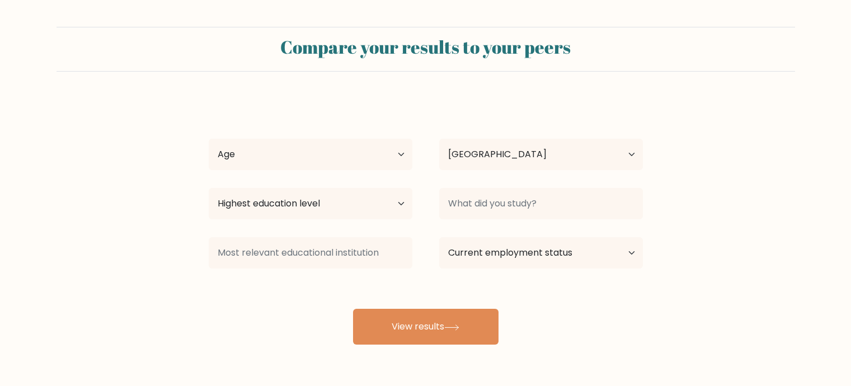
select select "NG"
click at [311, 146] on select "Age Under 18 years old 18-24 years old 25-34 years old 35-44 years old 45-54 ye…" at bounding box center [311, 154] width 204 height 31
select select "35_44"
click at [209, 139] on select "Age Under 18 years old 18-24 years old 25-34 years old 35-44 years old 45-54 ye…" at bounding box center [311, 154] width 204 height 31
click at [378, 206] on select "Highest education level No schooling Primary Lower Secondary Upper Secondary Oc…" at bounding box center [311, 203] width 204 height 31
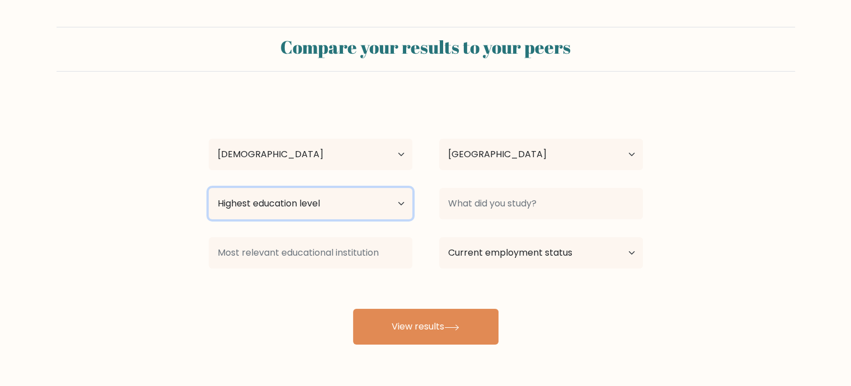
select select "masters_degree"
click at [209, 188] on select "Highest education level No schooling Primary Lower Secondary Upper Secondary Oc…" at bounding box center [311, 203] width 204 height 31
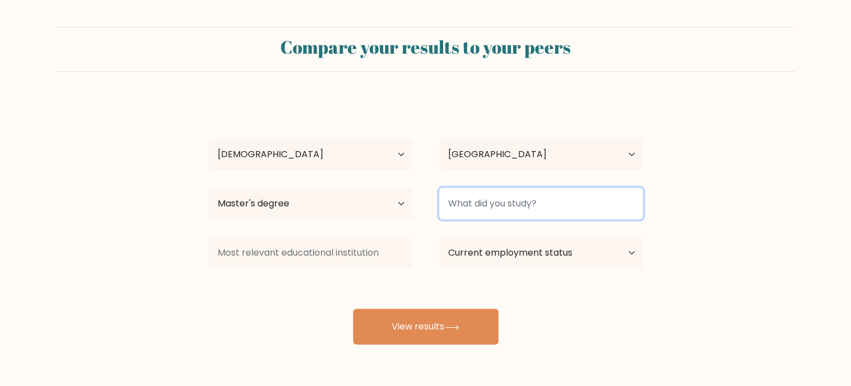
click at [569, 207] on input at bounding box center [541, 203] width 204 height 31
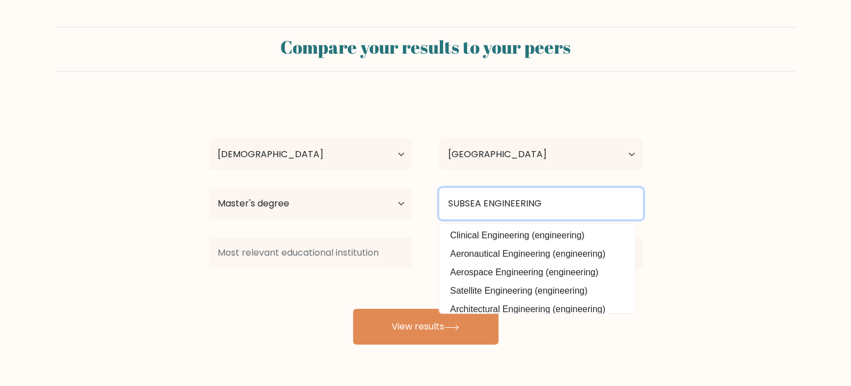
type input "SUBSEA ENGINEERING"
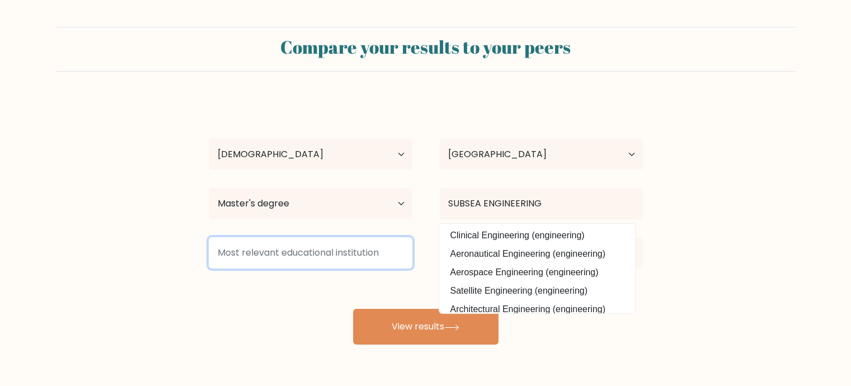
click at [253, 264] on input at bounding box center [311, 252] width 204 height 31
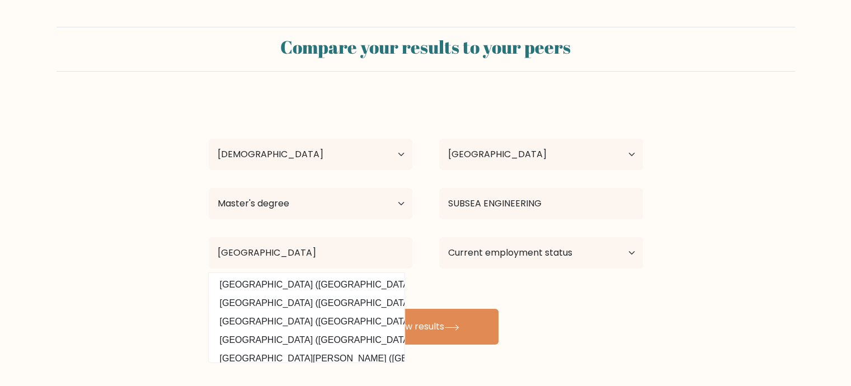
click at [256, 281] on option "University of Strathclyde (United Kingdom)" at bounding box center [306, 285] width 190 height 18
type input "University of Strathclyde"
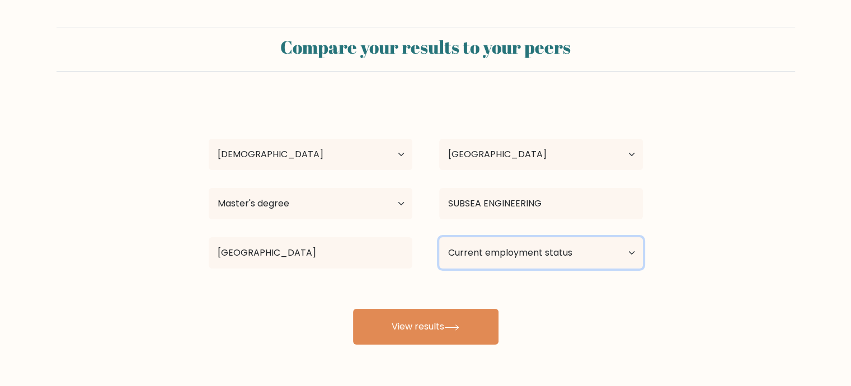
click at [539, 247] on select "Current employment status Employed Student Retired Other / prefer not to answer" at bounding box center [541, 252] width 204 height 31
select select "employed"
click at [439, 237] on select "Current employment status Employed Student Retired Other / prefer not to answer" at bounding box center [541, 252] width 204 height 31
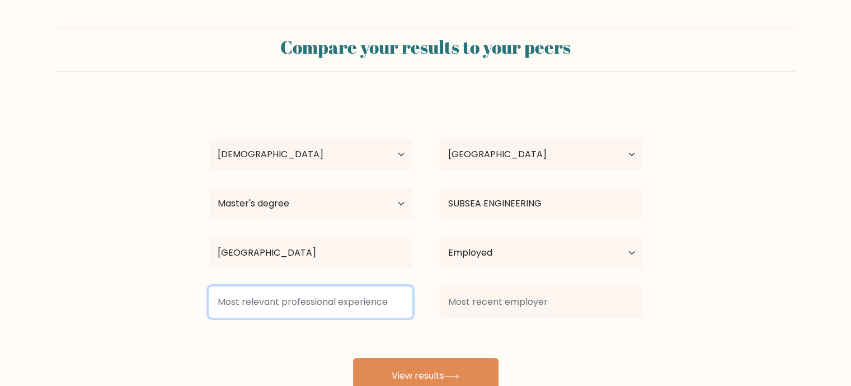
click at [303, 305] on input at bounding box center [311, 301] width 204 height 31
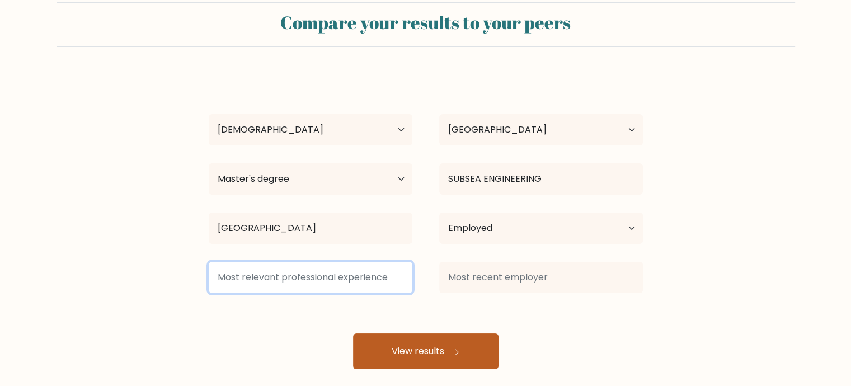
scroll to position [38, 0]
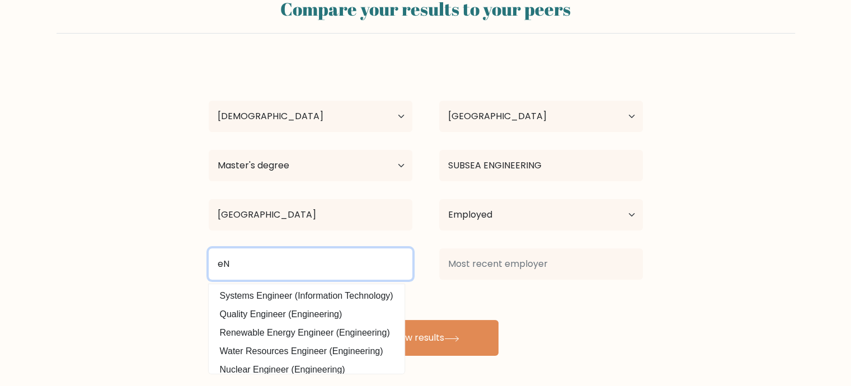
type input "e"
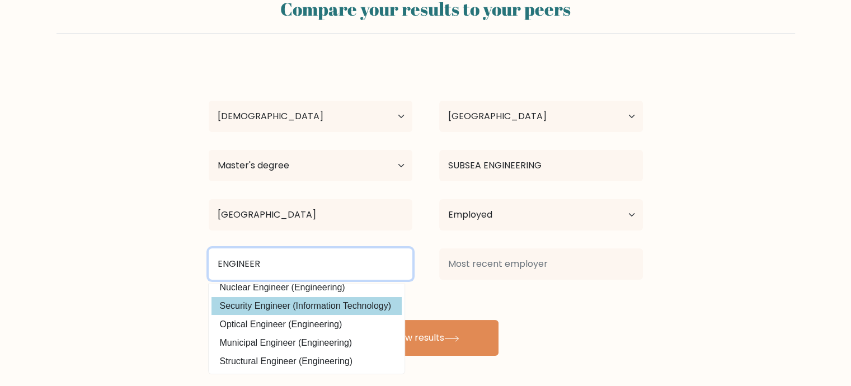
scroll to position [109, 0]
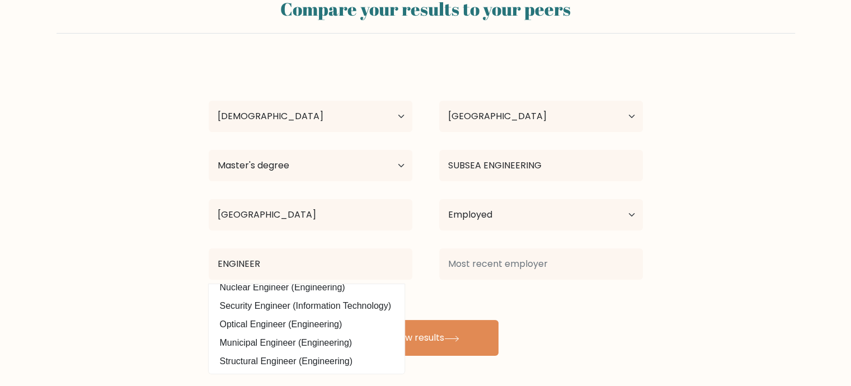
click at [308, 352] on option "Structural Engineer (Engineering)" at bounding box center [306, 361] width 190 height 18
type input "Structural Engineer"
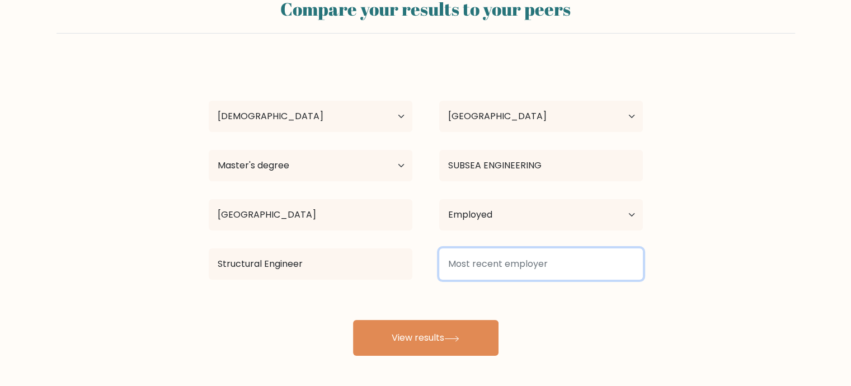
click at [553, 262] on input at bounding box center [541, 263] width 204 height 31
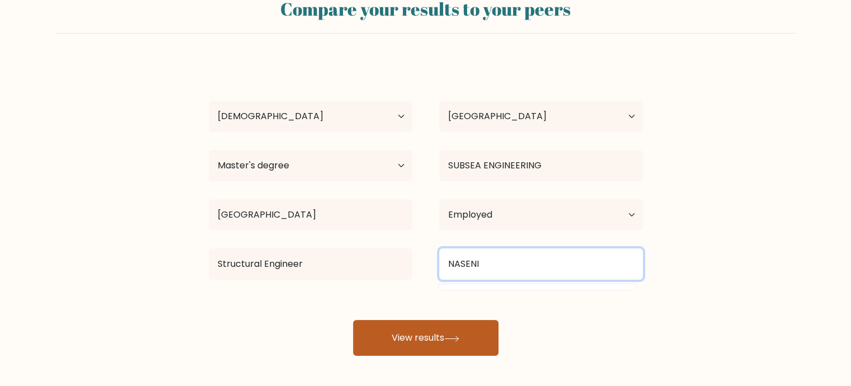
type input "NASENI"
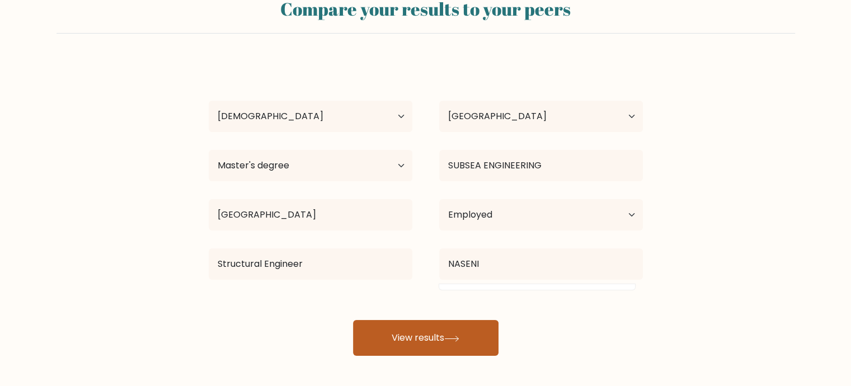
click at [425, 332] on button "View results" at bounding box center [425, 338] width 145 height 36
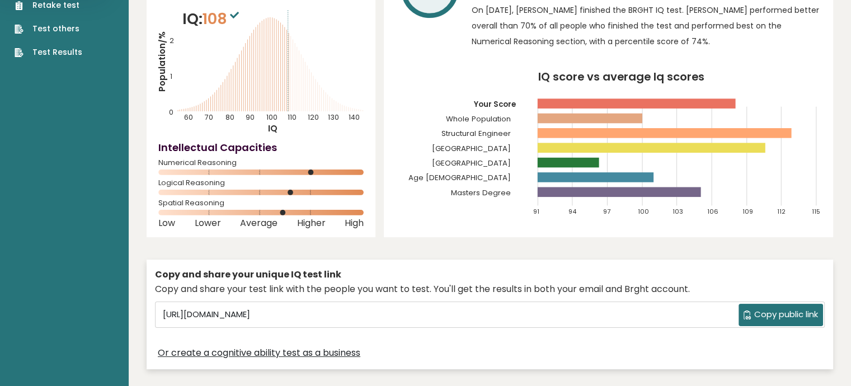
scroll to position [112, 0]
